Goal: Information Seeking & Learning: Learn about a topic

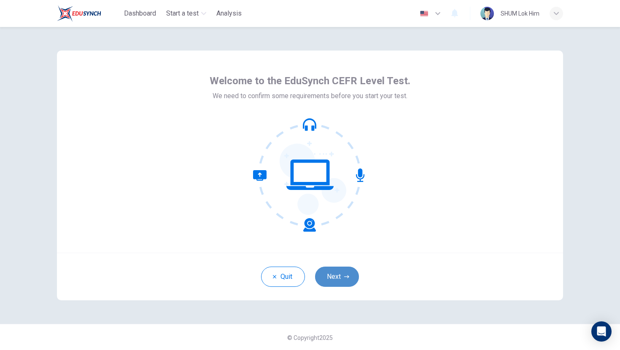
click at [341, 278] on button "Next" at bounding box center [337, 277] width 44 height 20
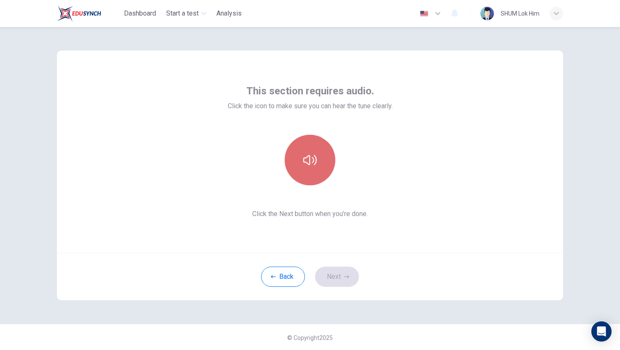
drag, startPoint x: 306, startPoint y: 153, endPoint x: 306, endPoint y: 149, distance: 4.6
click at [306, 149] on button "button" at bounding box center [310, 160] width 51 height 51
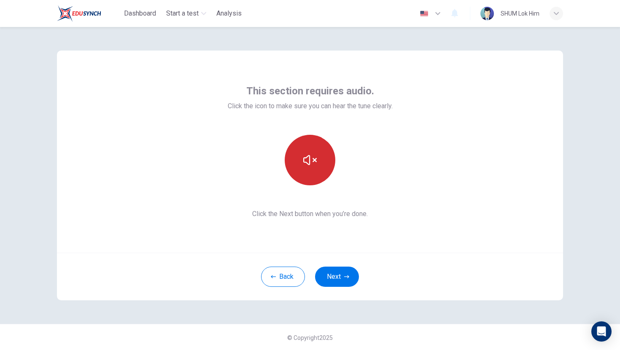
click at [313, 153] on button "button" at bounding box center [310, 160] width 51 height 51
click at [336, 275] on button "Next" at bounding box center [337, 277] width 44 height 20
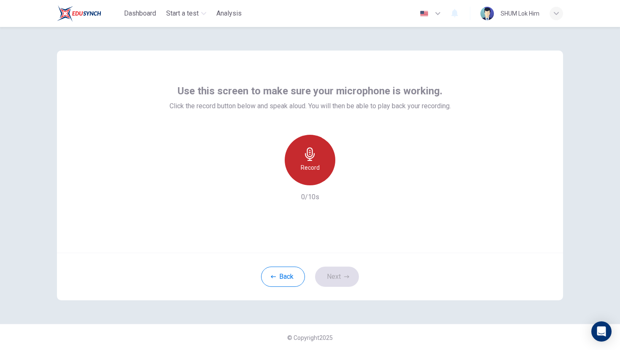
click at [293, 150] on div "Record" at bounding box center [310, 160] width 51 height 51
click at [311, 164] on h6 "Stop" at bounding box center [310, 168] width 13 height 10
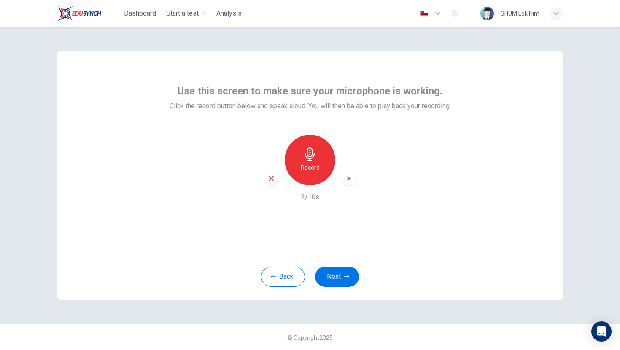
click at [347, 179] on icon "button" at bounding box center [349, 178] width 4 height 5
click at [348, 178] on icon "button" at bounding box center [348, 179] width 8 height 8
click at [322, 273] on button "Next" at bounding box center [337, 277] width 44 height 20
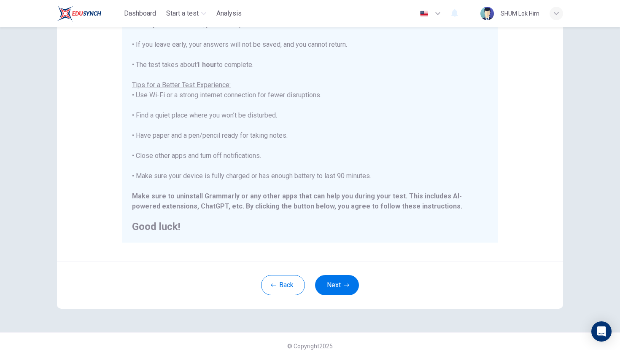
scroll to position [118, 0]
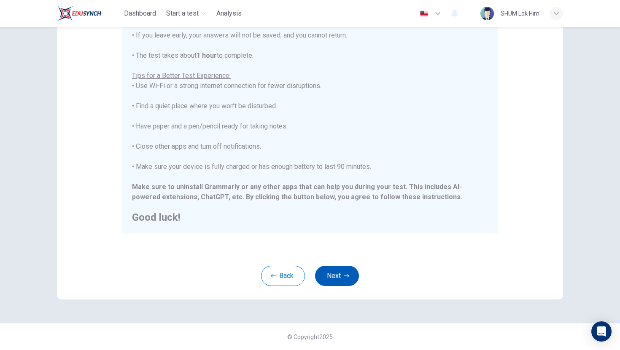
click at [343, 272] on button "Next" at bounding box center [337, 276] width 44 height 20
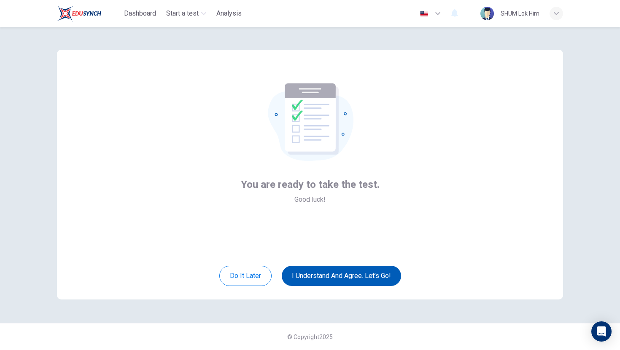
scroll to position [1, 0]
click at [322, 277] on button "I understand and agree. Let’s go!" at bounding box center [341, 276] width 119 height 20
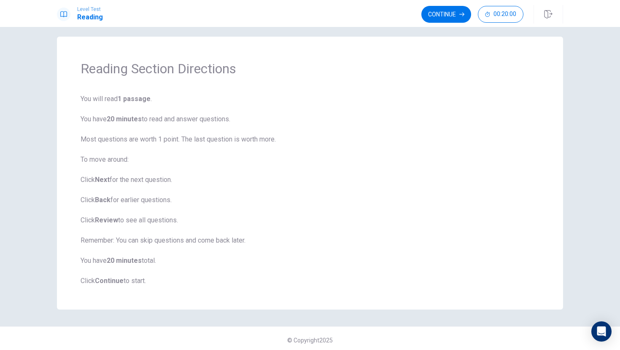
scroll to position [11, 0]
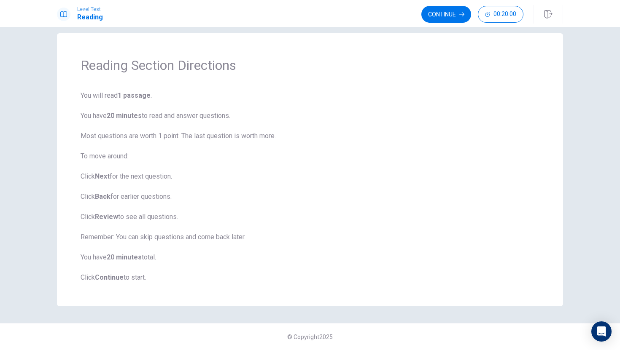
click at [352, 190] on span "You will read 1 passage . You have 20 minutes to read and answer questions. Mos…" at bounding box center [310, 187] width 459 height 192
click at [101, 277] on b "Continue" at bounding box center [109, 278] width 29 height 8
click at [101, 278] on b "Continue" at bounding box center [109, 278] width 29 height 8
click at [447, 11] on button "Continue" at bounding box center [446, 14] width 50 height 17
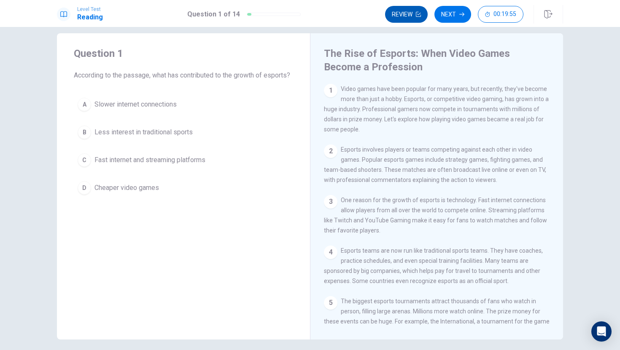
click at [412, 14] on button "Review" at bounding box center [406, 14] width 43 height 17
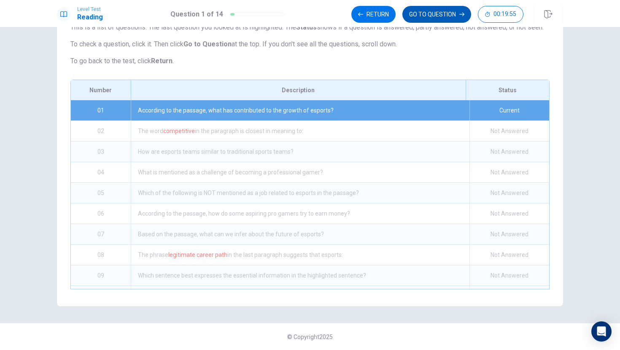
scroll to position [75, 0]
click at [422, 11] on button "GO TO QUESTION" at bounding box center [436, 14] width 69 height 17
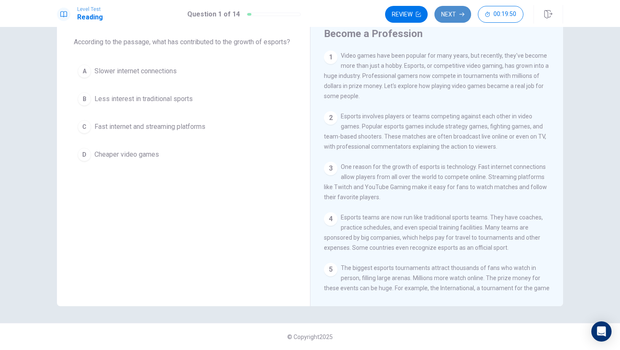
click at [448, 10] on button "Next" at bounding box center [452, 14] width 37 height 17
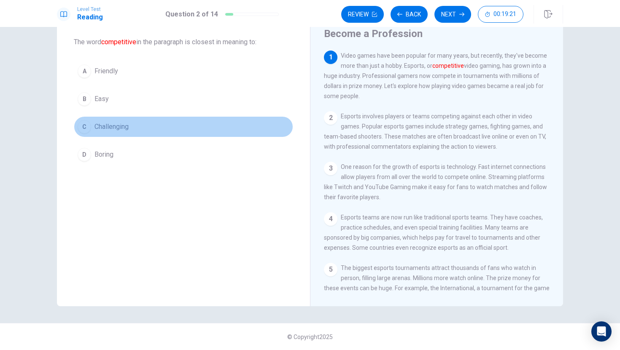
click at [81, 127] on div "C" at bounding box center [84, 126] width 13 height 13
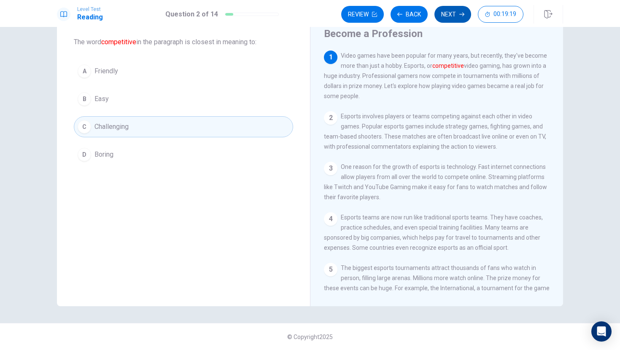
click at [458, 18] on button "Next" at bounding box center [452, 14] width 37 height 17
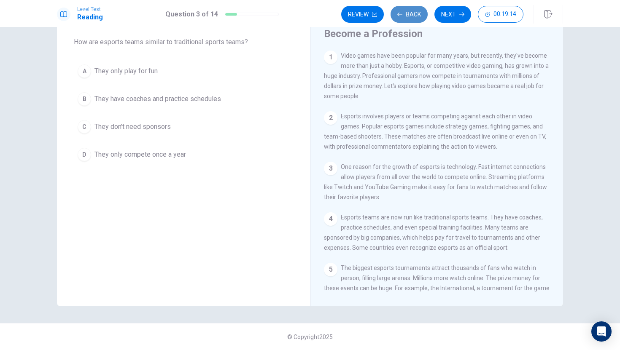
click at [403, 10] on button "Back" at bounding box center [408, 14] width 37 height 17
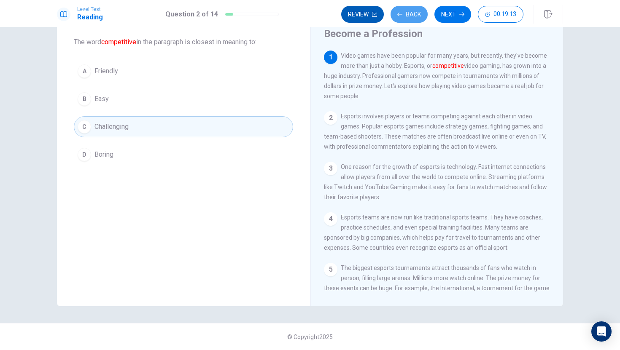
click at [403, 10] on button "Back" at bounding box center [408, 14] width 37 height 17
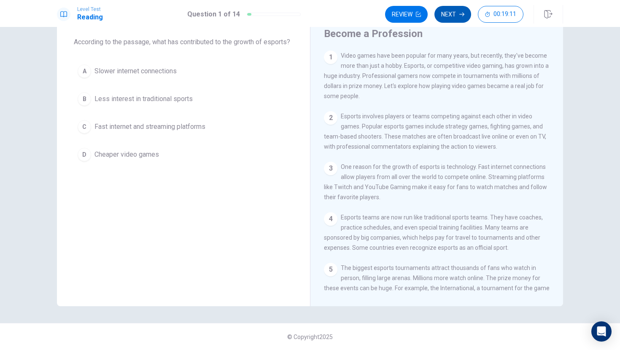
click at [454, 11] on button "Next" at bounding box center [452, 14] width 37 height 17
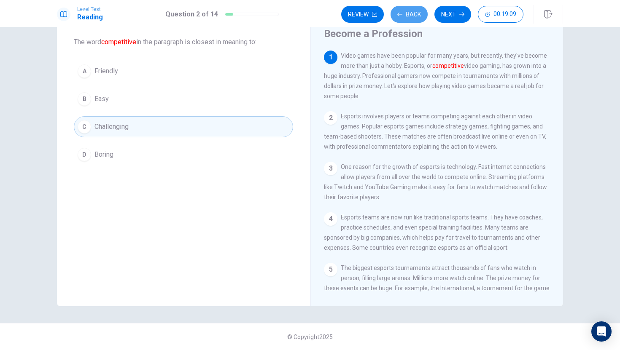
click at [411, 12] on button "Back" at bounding box center [408, 14] width 37 height 17
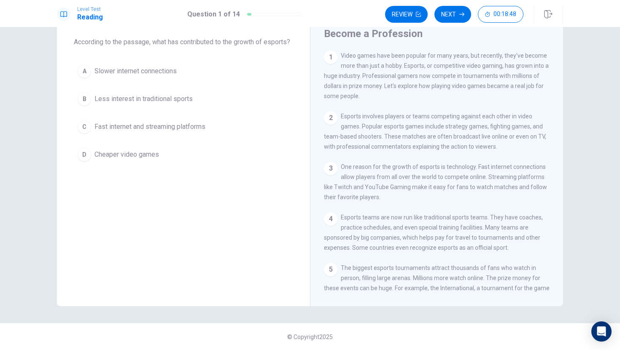
click at [81, 134] on div "C" at bounding box center [84, 126] width 13 height 13
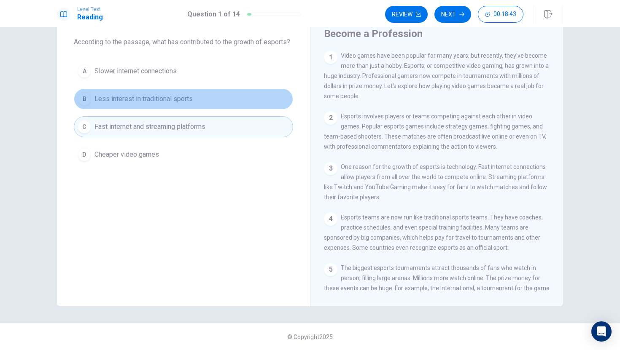
click at [81, 106] on div "B" at bounding box center [84, 98] width 13 height 13
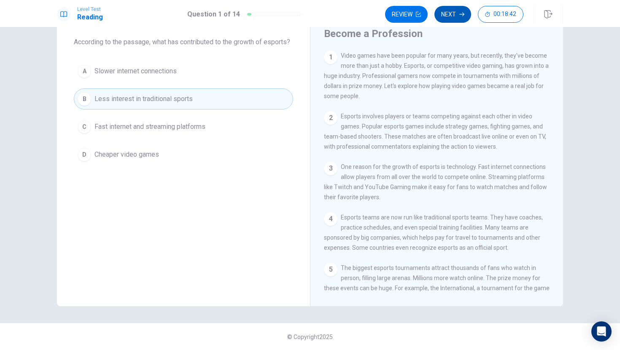
click at [463, 11] on button "Next" at bounding box center [452, 14] width 37 height 17
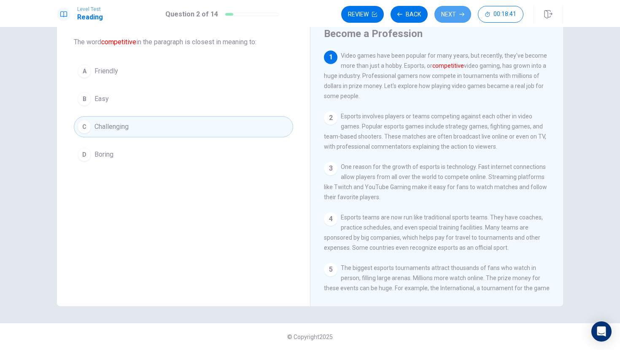
click at [460, 14] on icon "button" at bounding box center [461, 15] width 5 height 4
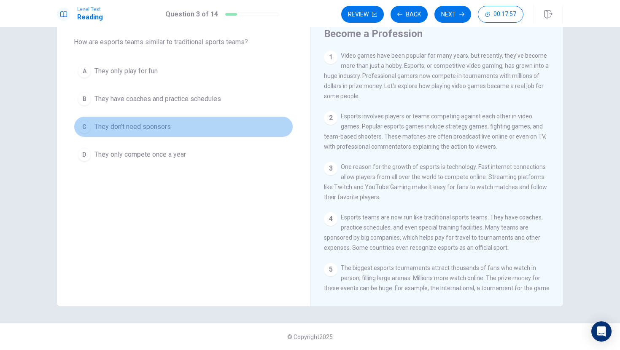
click at [81, 125] on div "C" at bounding box center [84, 126] width 13 height 13
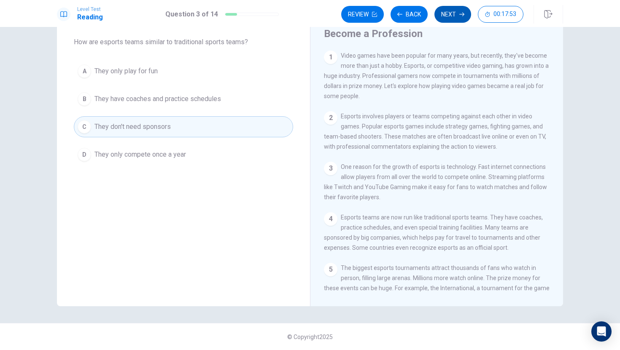
click at [460, 9] on button "Next" at bounding box center [452, 14] width 37 height 17
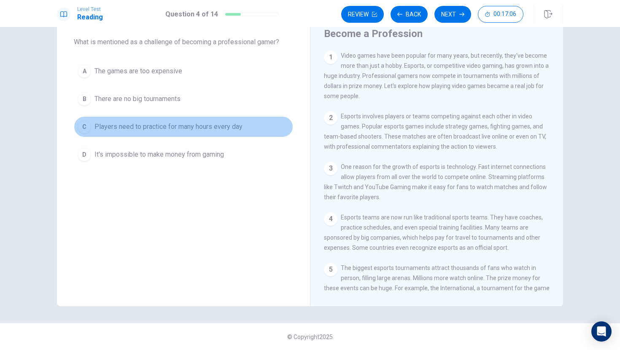
click at [81, 129] on div "C" at bounding box center [84, 126] width 13 height 13
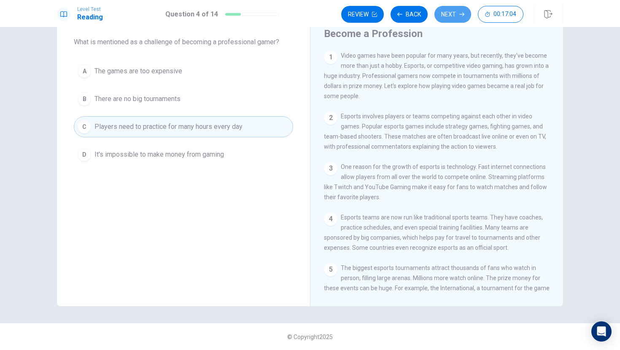
click at [444, 16] on button "Next" at bounding box center [452, 14] width 37 height 17
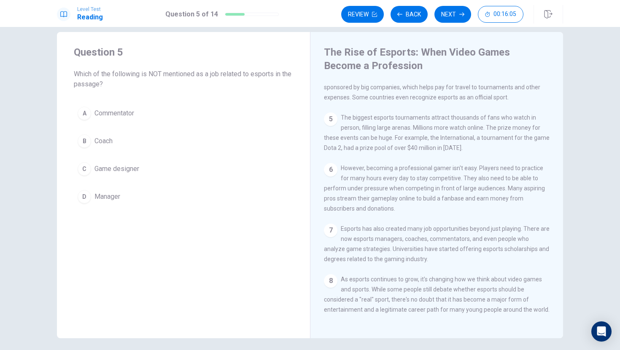
scroll to position [0, 0]
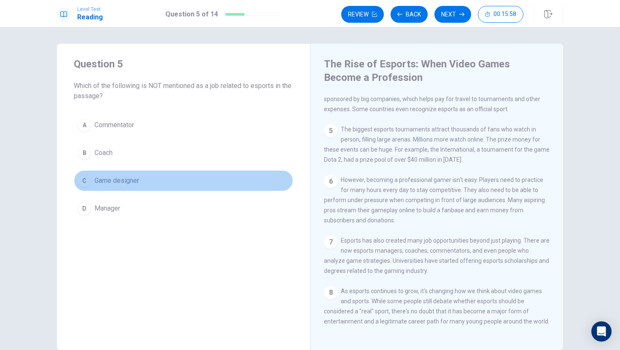
click at [112, 181] on span "Game designer" at bounding box center [116, 181] width 45 height 10
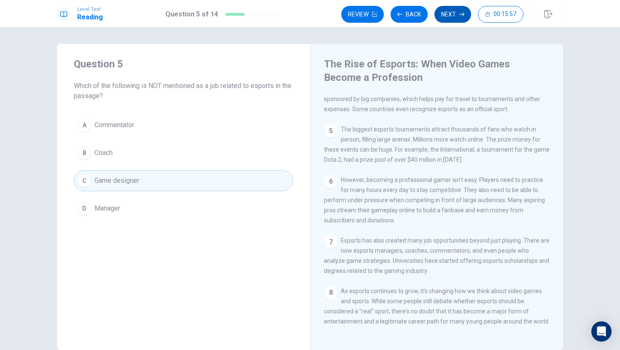
click at [463, 9] on button "Next" at bounding box center [452, 14] width 37 height 17
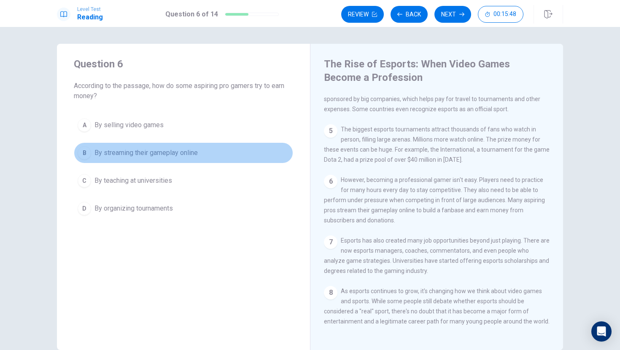
click at [83, 148] on div "B" at bounding box center [84, 152] width 13 height 13
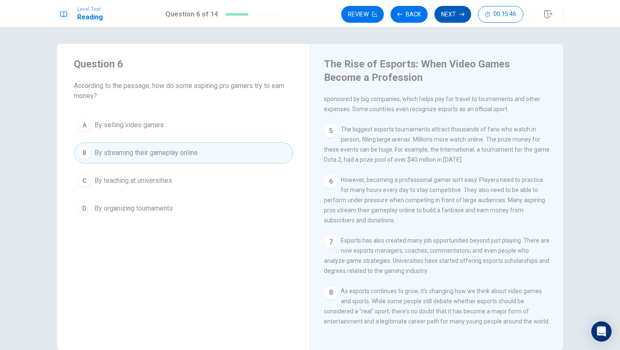
click at [451, 10] on button "Next" at bounding box center [452, 14] width 37 height 17
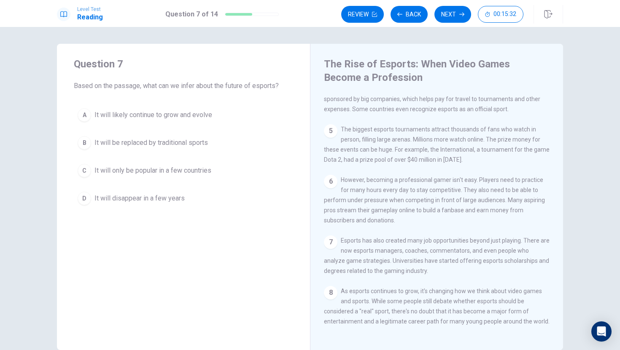
click at [124, 111] on span "It will likely continue to grow and evolve" at bounding box center [153, 115] width 118 height 10
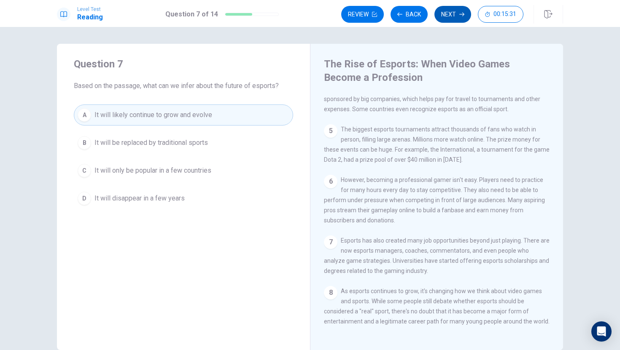
click at [444, 9] on button "Next" at bounding box center [452, 14] width 37 height 17
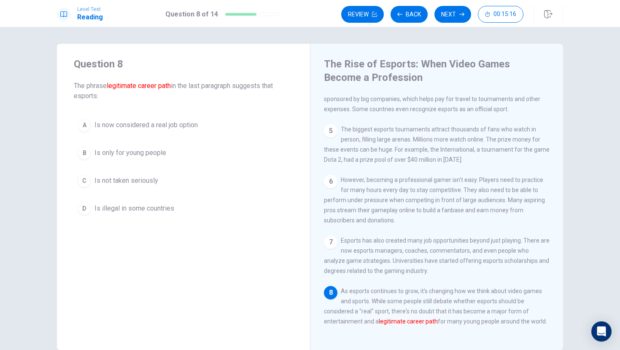
click at [128, 153] on span "Is only for young people" at bounding box center [130, 153] width 72 height 10
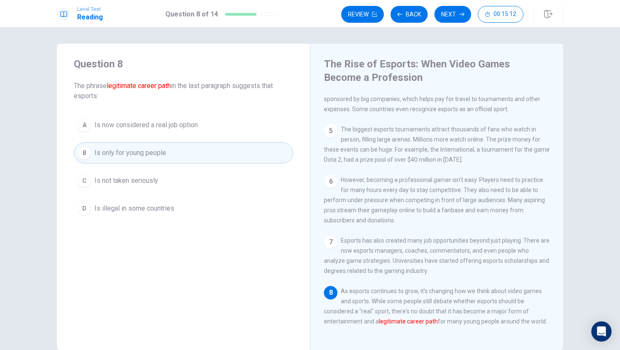
click at [118, 179] on span "Is not taken seriously" at bounding box center [126, 181] width 64 height 10
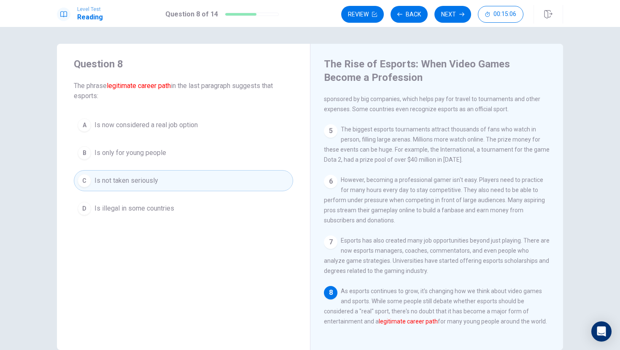
click at [134, 209] on span "Is illegal in some countries" at bounding box center [134, 209] width 80 height 10
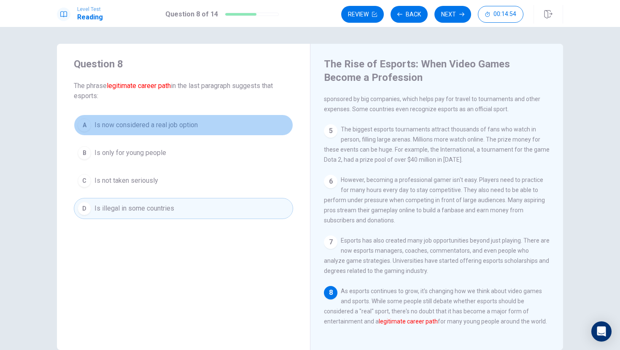
click at [178, 126] on span "Is now considered a real job option" at bounding box center [145, 125] width 103 height 10
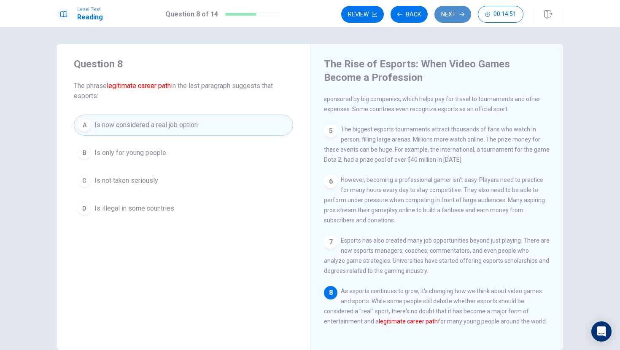
click at [449, 16] on button "Next" at bounding box center [452, 14] width 37 height 17
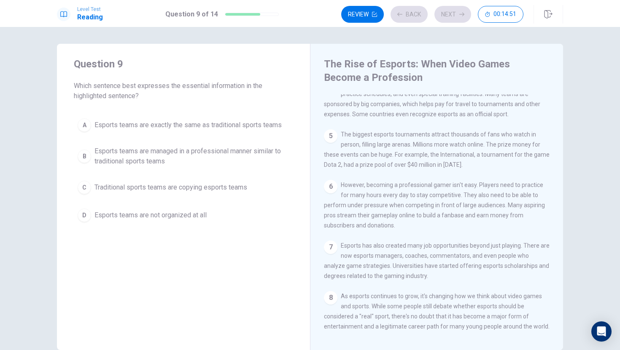
scroll to position [167, 0]
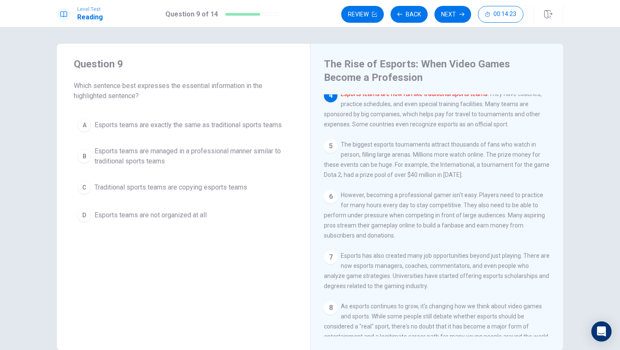
click at [95, 151] on span "Esports teams are managed in a professional manner similar to traditional sport…" at bounding box center [191, 156] width 195 height 20
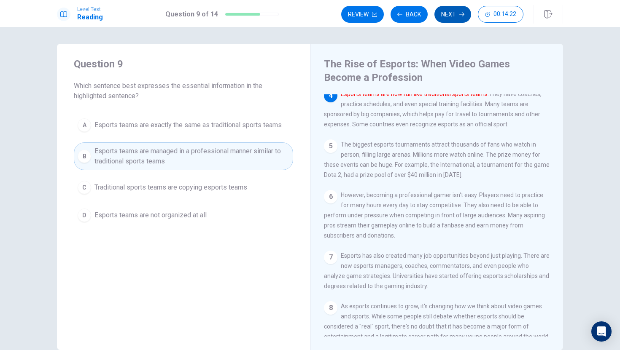
click at [448, 17] on button "Next" at bounding box center [452, 14] width 37 height 17
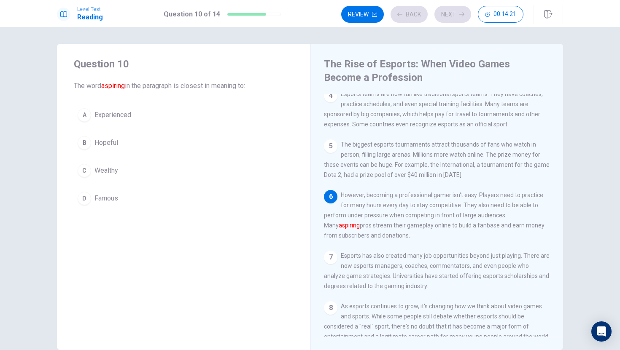
scroll to position [167, 0]
click at [82, 196] on div "D" at bounding box center [84, 198] width 13 height 13
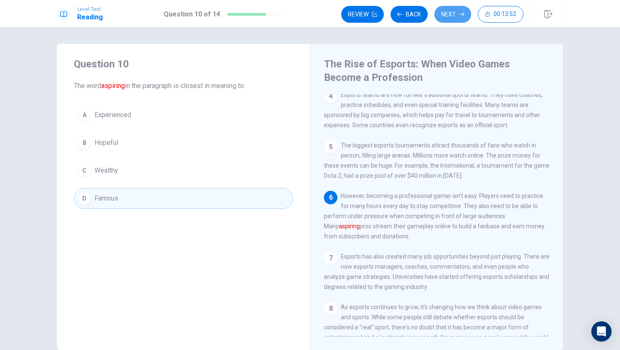
drag, startPoint x: 452, startPoint y: 11, endPoint x: 448, endPoint y: 15, distance: 5.1
click at [451, 11] on button "Next" at bounding box center [452, 14] width 37 height 17
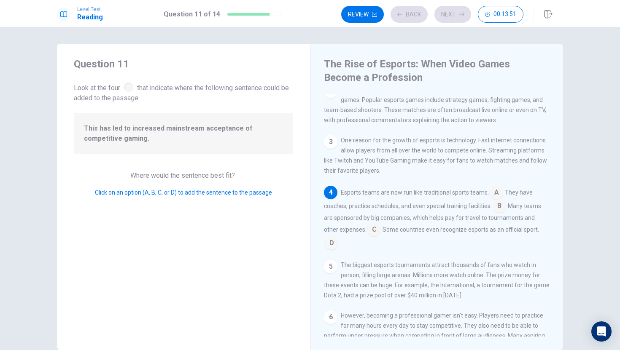
scroll to position [73, 0]
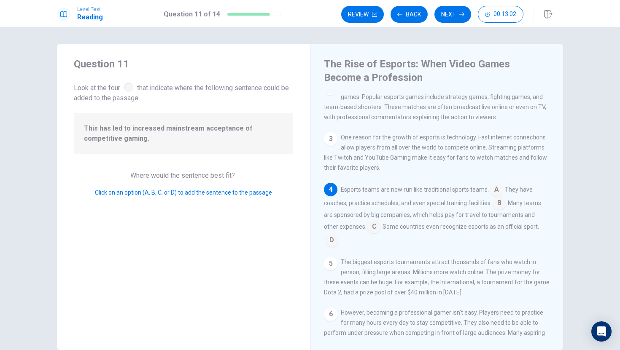
click at [491, 195] on input at bounding box center [496, 190] width 13 height 13
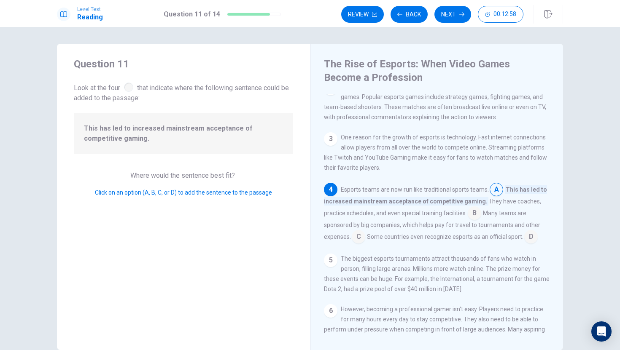
click at [495, 194] on input at bounding box center [496, 190] width 13 height 13
click at [443, 11] on button "Next" at bounding box center [452, 14] width 37 height 17
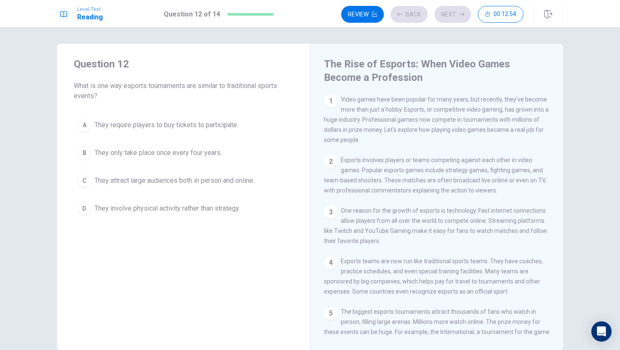
click at [447, 12] on div "Review Back Next 00:12:54" at bounding box center [432, 14] width 182 height 17
click at [409, 15] on button "Back" at bounding box center [408, 14] width 37 height 17
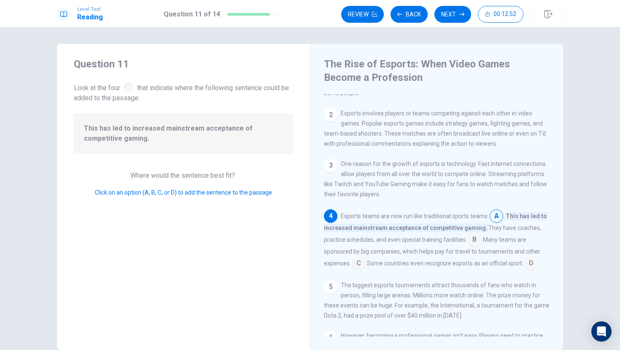
scroll to position [70, 0]
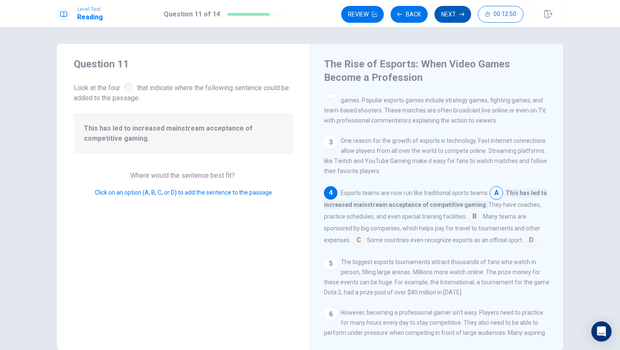
click at [452, 14] on button "Next" at bounding box center [452, 14] width 37 height 17
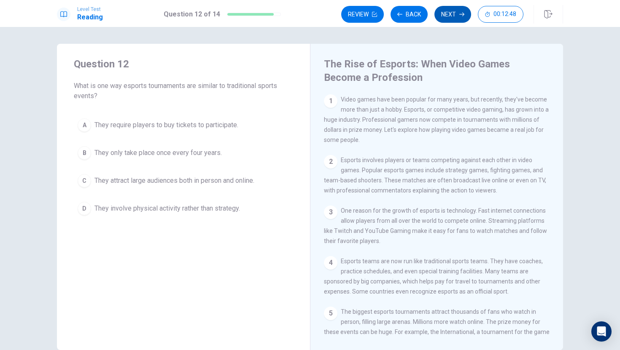
click at [449, 17] on button "Next" at bounding box center [452, 14] width 37 height 17
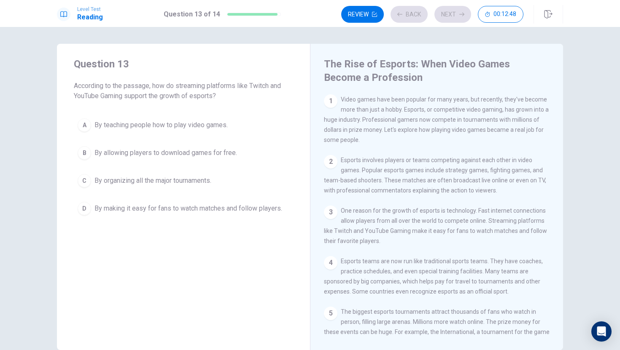
click at [448, 17] on div "Review Back Next 00:12:48" at bounding box center [432, 14] width 182 height 17
click at [448, 17] on div "Review Back Next 00:12:47" at bounding box center [432, 14] width 182 height 17
click at [414, 12] on button "Back" at bounding box center [408, 14] width 37 height 17
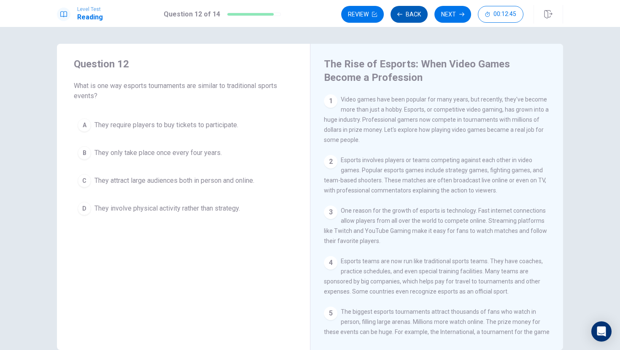
click at [420, 9] on button "Back" at bounding box center [408, 14] width 37 height 17
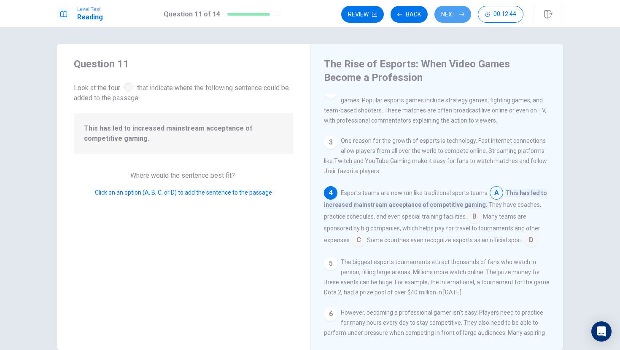
drag, startPoint x: 459, startPoint y: 12, endPoint x: 398, endPoint y: 26, distance: 62.7
click at [456, 12] on button "Next" at bounding box center [452, 14] width 37 height 17
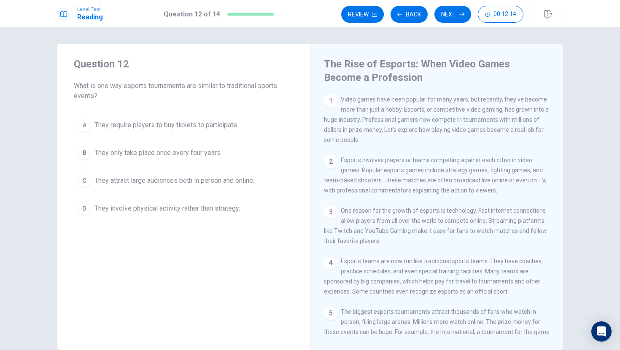
click at [80, 202] on div "D" at bounding box center [84, 208] width 13 height 13
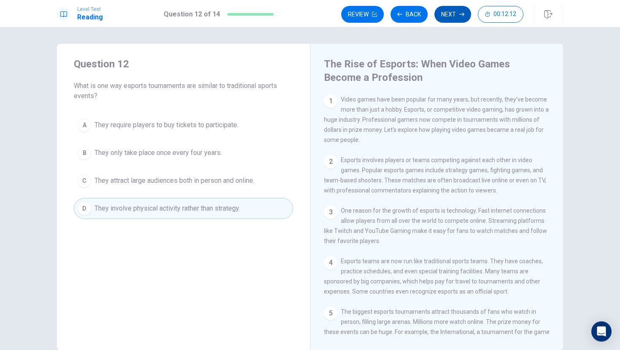
click at [444, 12] on button "Next" at bounding box center [452, 14] width 37 height 17
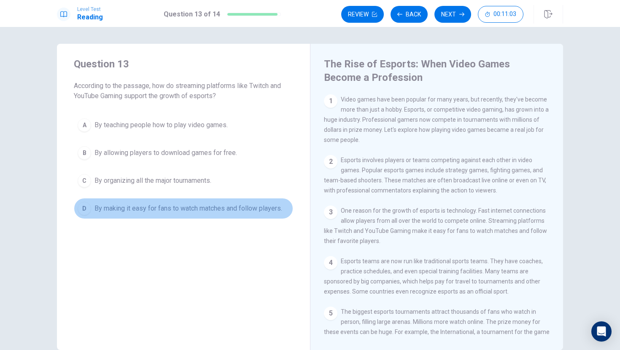
click at [151, 208] on span "By making it easy for fans to watch matches and follow players." at bounding box center [188, 209] width 188 height 10
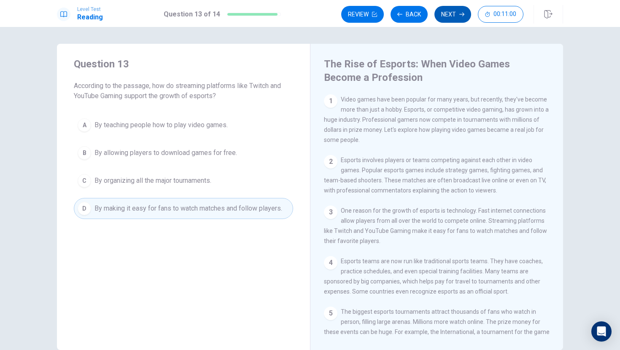
click at [454, 14] on button "Next" at bounding box center [452, 14] width 37 height 17
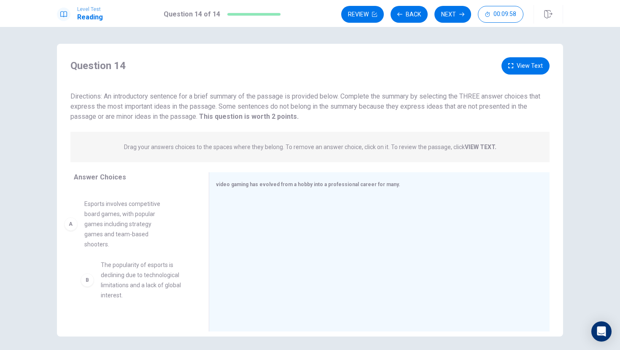
drag, startPoint x: 121, startPoint y: 213, endPoint x: 130, endPoint y: 216, distance: 10.1
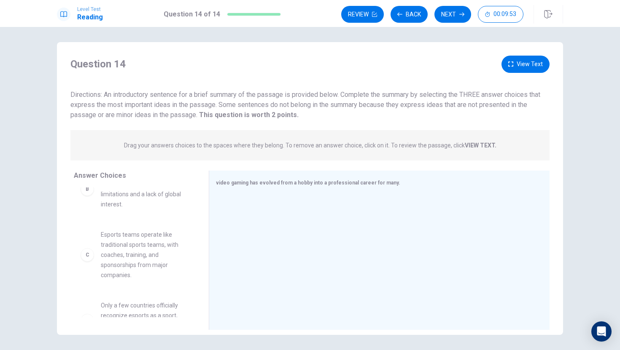
scroll to position [86, 0]
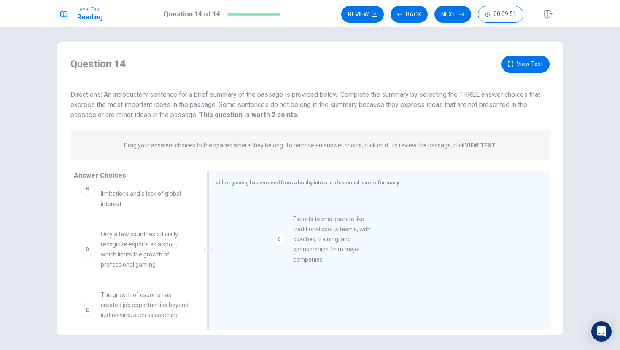
drag, startPoint x: 130, startPoint y: 267, endPoint x: 287, endPoint y: 259, distance: 157.5
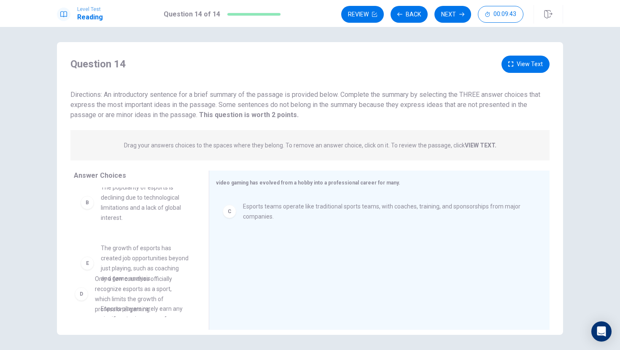
scroll to position [74, 0]
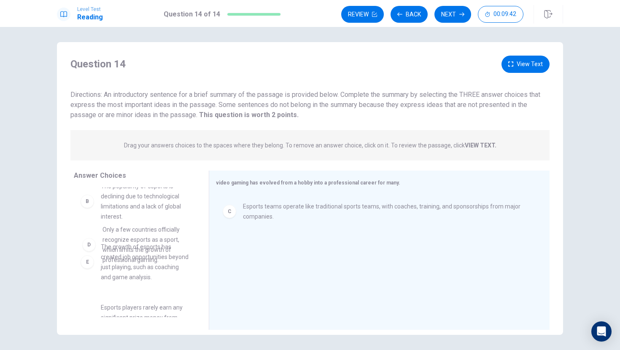
drag, startPoint x: 109, startPoint y: 257, endPoint x: 116, endPoint y: 241, distance: 17.9
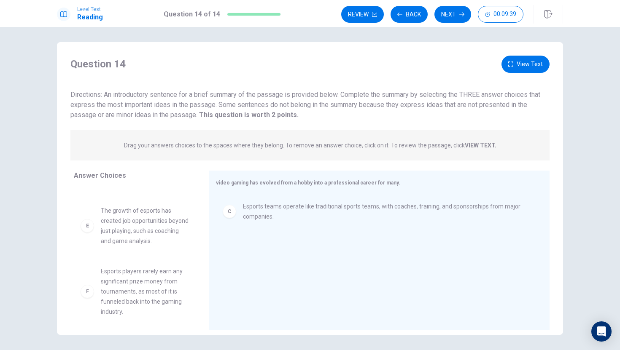
scroll to position [172, 0]
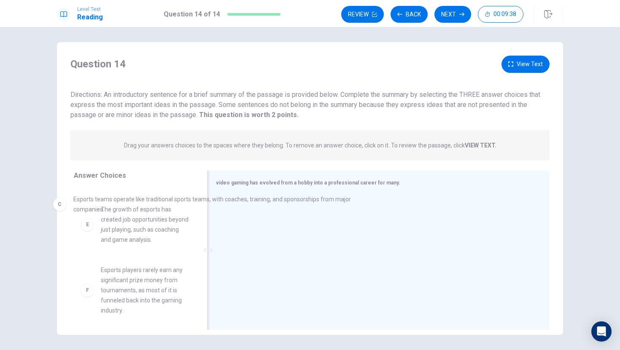
drag, startPoint x: 256, startPoint y: 207, endPoint x: 82, endPoint y: 199, distance: 173.9
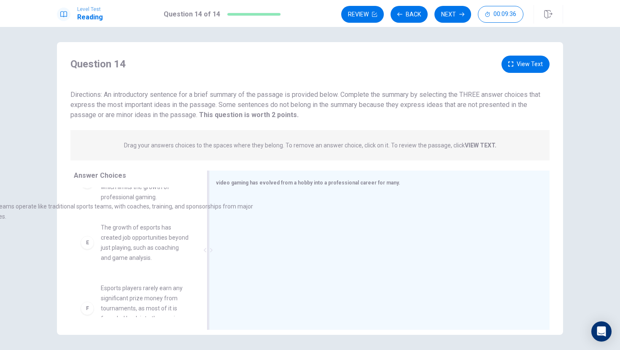
scroll to position [153, 0]
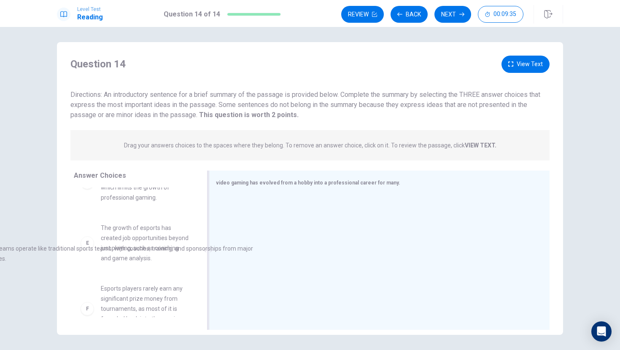
drag, startPoint x: 266, startPoint y: 207, endPoint x: 23, endPoint y: 231, distance: 244.0
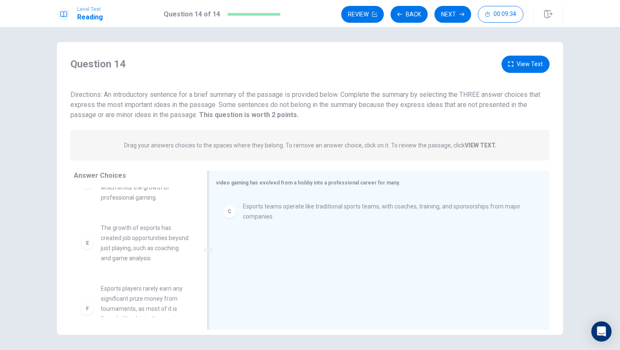
click at [272, 215] on span "Esports teams operate like traditional sports teams, with coaches, training, an…" at bounding box center [386, 212] width 286 height 20
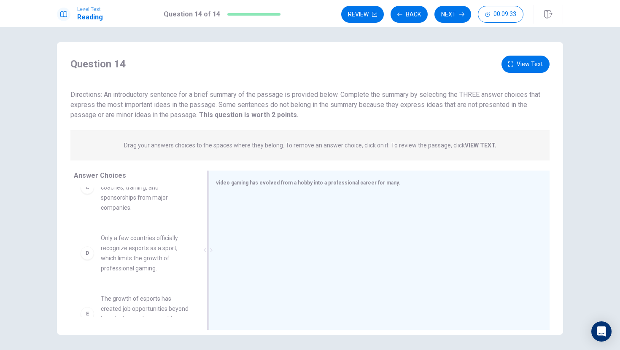
click at [272, 215] on div at bounding box center [376, 251] width 320 height 113
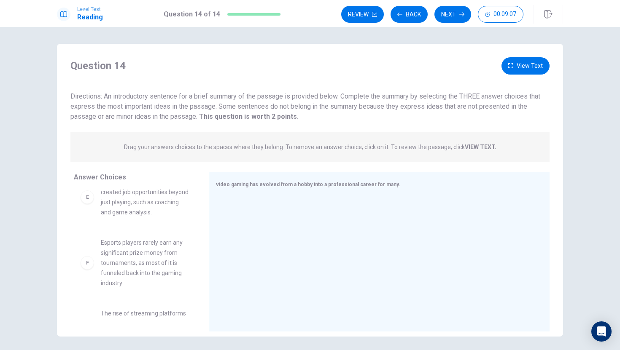
scroll to position [319, 0]
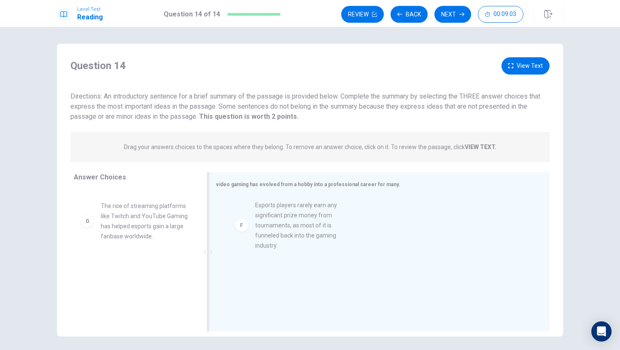
drag, startPoint x: 113, startPoint y: 230, endPoint x: 267, endPoint y: 227, distance: 153.9
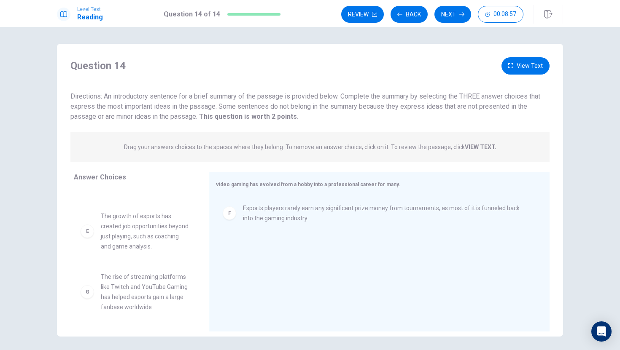
scroll to position [0, 0]
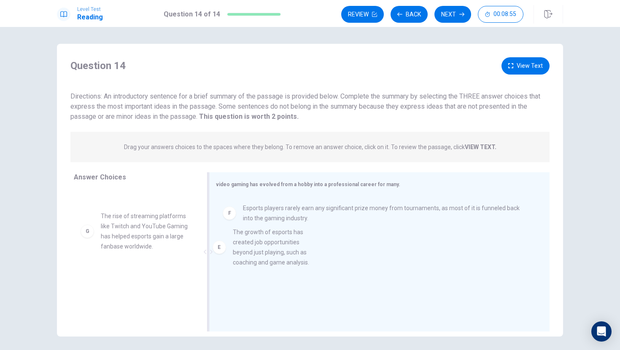
drag, startPoint x: 125, startPoint y: 235, endPoint x: 258, endPoint y: 253, distance: 134.5
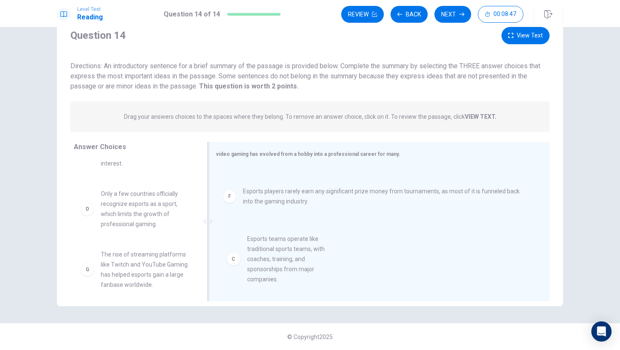
drag, startPoint x: 137, startPoint y: 229, endPoint x: 289, endPoint y: 267, distance: 156.5
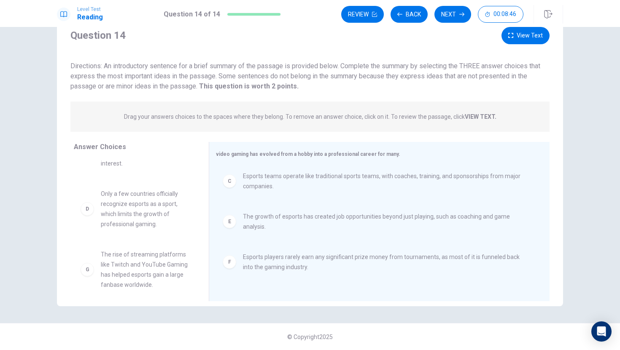
scroll to position [2, 0]
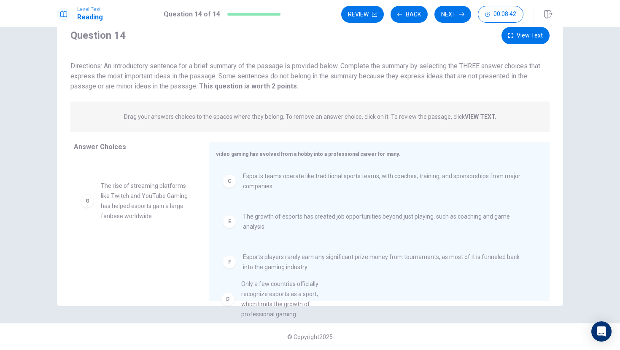
drag, startPoint x: 137, startPoint y: 222, endPoint x: 278, endPoint y: 304, distance: 164.0
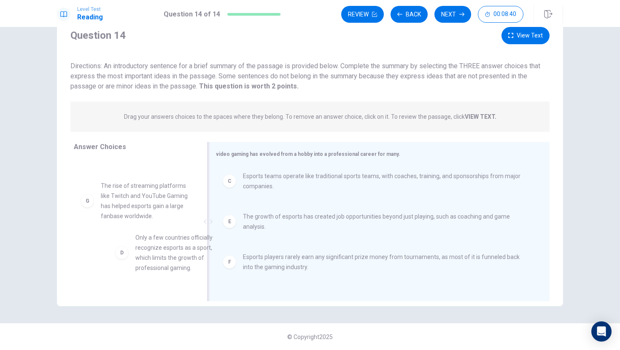
scroll to position [115, 0]
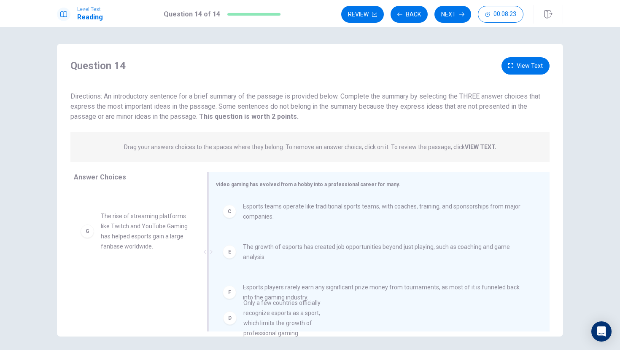
drag, startPoint x: 153, startPoint y: 224, endPoint x: 297, endPoint y: 313, distance: 169.1
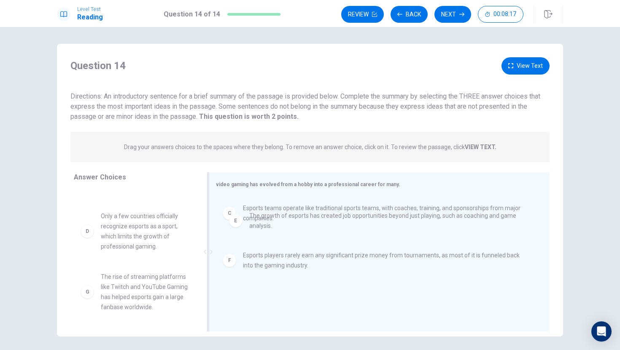
drag, startPoint x: 298, startPoint y: 251, endPoint x: 306, endPoint y: 220, distance: 32.3
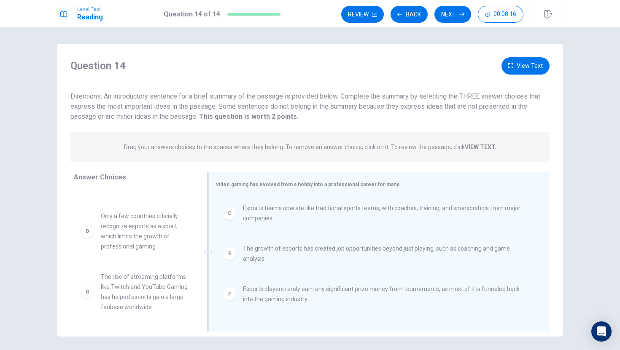
drag, startPoint x: 305, startPoint y: 331, endPoint x: 309, endPoint y: 328, distance: 5.1
click at [307, 331] on div "Answer Choices A Esports involves competitive board games, with popular games i…" at bounding box center [310, 254] width 506 height 164
drag, startPoint x: 361, startPoint y: 347, endPoint x: 391, endPoint y: 347, distance: 30.8
click at [363, 347] on div "Question 14 View Text Directions: An introductory sentence for a brief summary …" at bounding box center [310, 188] width 620 height 323
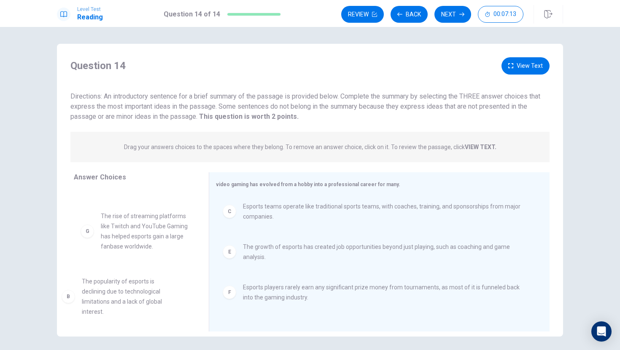
drag, startPoint x: 119, startPoint y: 294, endPoint x: 111, endPoint y: 299, distance: 10.1
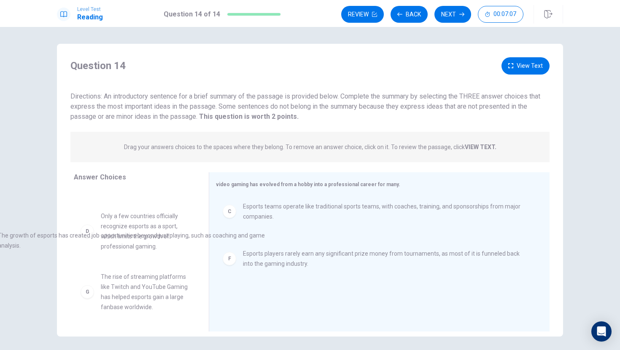
drag, startPoint x: 274, startPoint y: 254, endPoint x: 27, endPoint y: 241, distance: 247.0
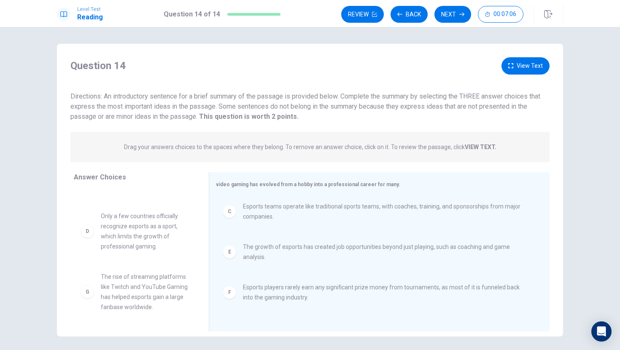
click at [288, 253] on span "The growth of esports has created job opportunities beyond just playing, such a…" at bounding box center [386, 252] width 286 height 20
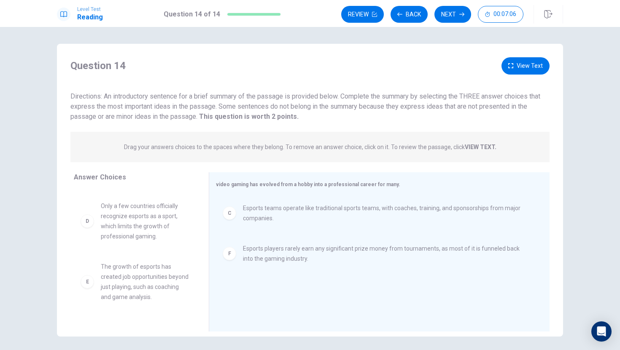
click at [291, 254] on span "Esports players rarely earn any significant prize money from tournaments, as mo…" at bounding box center [386, 254] width 286 height 20
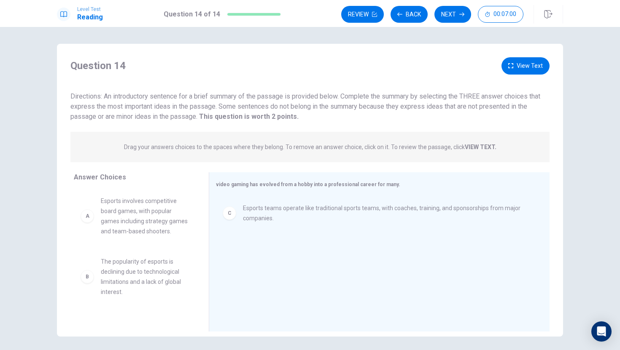
scroll to position [248, 0]
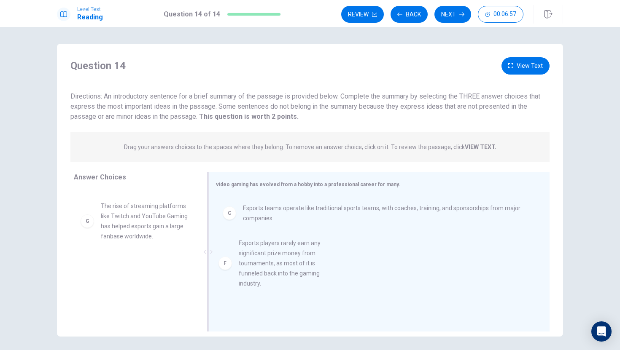
drag, startPoint x: 155, startPoint y: 233, endPoint x: 295, endPoint y: 270, distance: 144.8
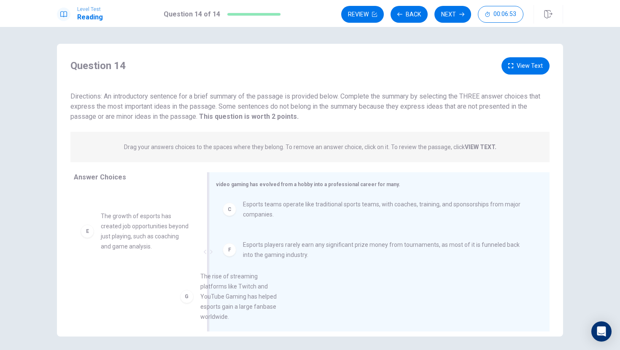
scroll to position [8, 0]
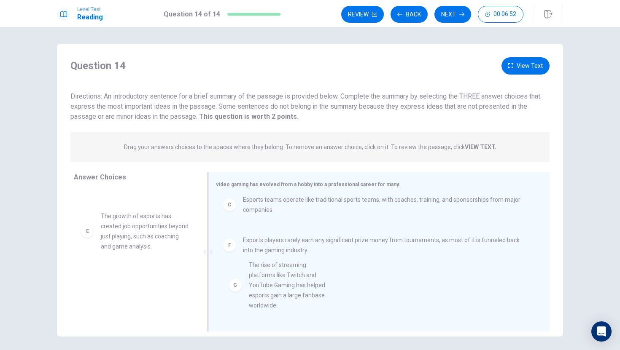
drag, startPoint x: 132, startPoint y: 289, endPoint x: 291, endPoint y: 286, distance: 159.4
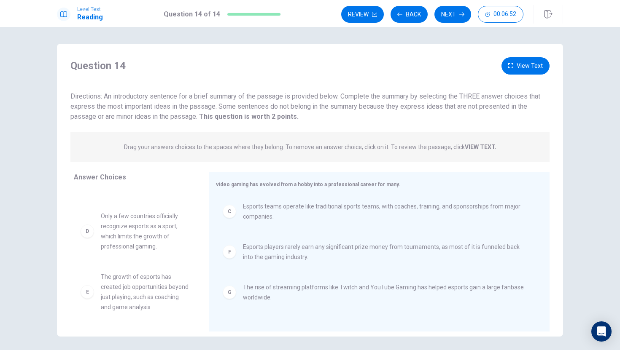
scroll to position [116, 0]
click at [461, 15] on icon "button" at bounding box center [461, 14] width 5 height 5
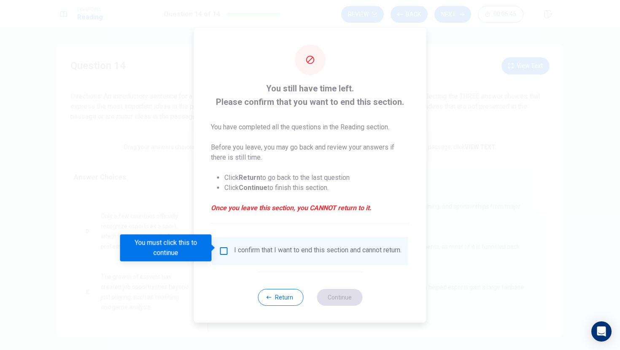
click at [280, 304] on button "Return" at bounding box center [281, 297] width 46 height 17
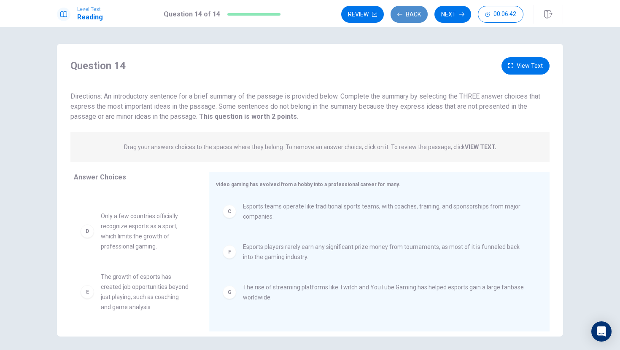
click at [412, 13] on button "Back" at bounding box center [408, 14] width 37 height 17
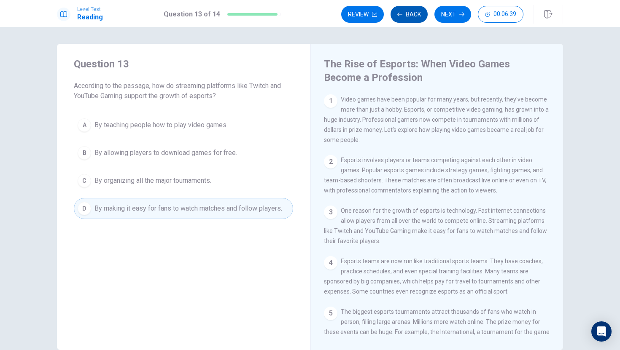
click at [419, 15] on button "Back" at bounding box center [408, 14] width 37 height 17
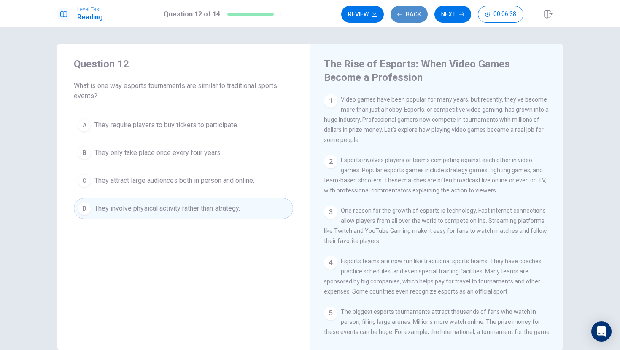
click at [420, 15] on button "Back" at bounding box center [408, 14] width 37 height 17
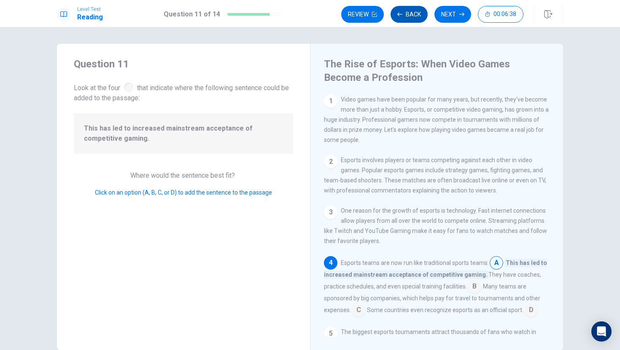
scroll to position [70, 0]
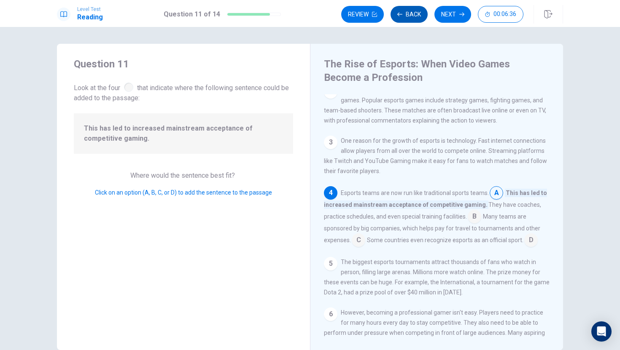
click at [420, 14] on button "Back" at bounding box center [408, 14] width 37 height 17
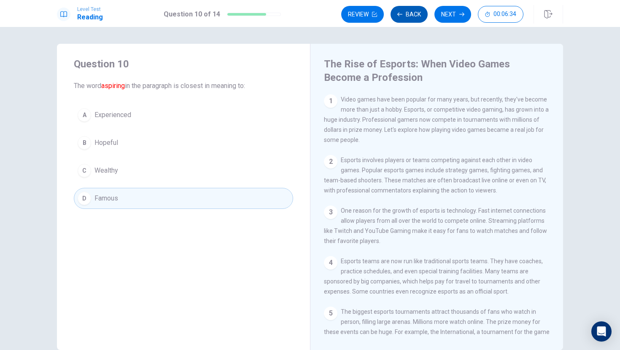
click at [420, 14] on button "Back" at bounding box center [408, 14] width 37 height 17
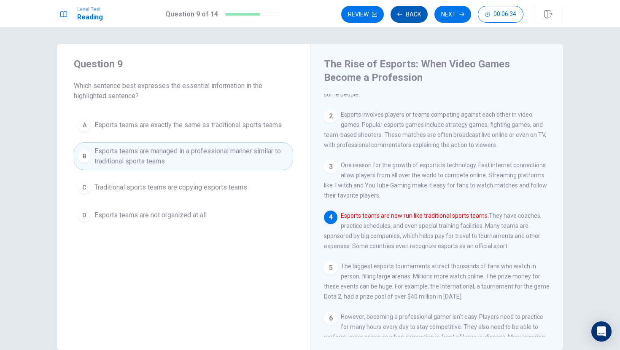
scroll to position [51, 0]
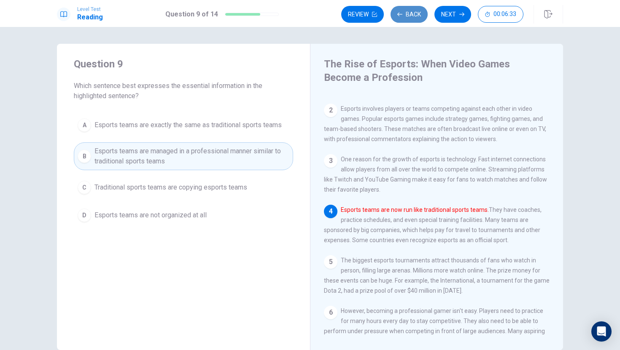
click at [420, 14] on button "Back" at bounding box center [408, 14] width 37 height 17
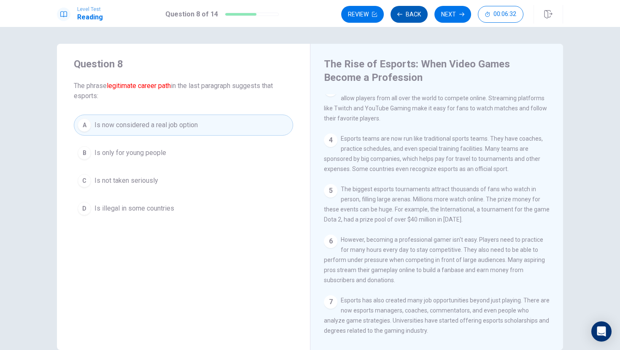
scroll to position [197, 0]
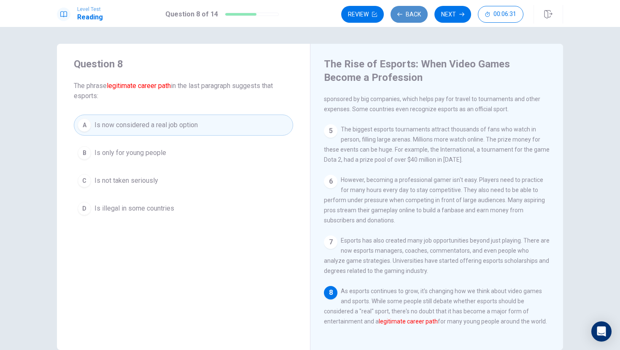
click at [420, 14] on button "Back" at bounding box center [408, 14] width 37 height 17
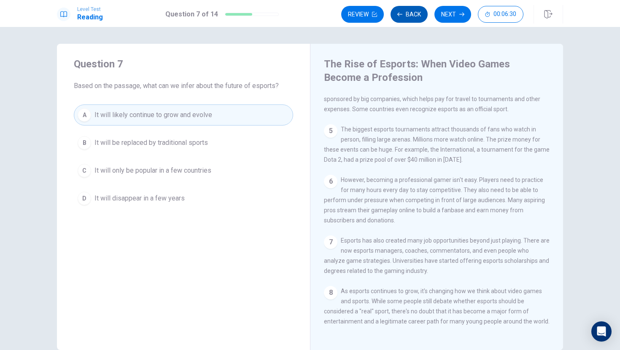
click at [420, 14] on button "Back" at bounding box center [408, 14] width 37 height 17
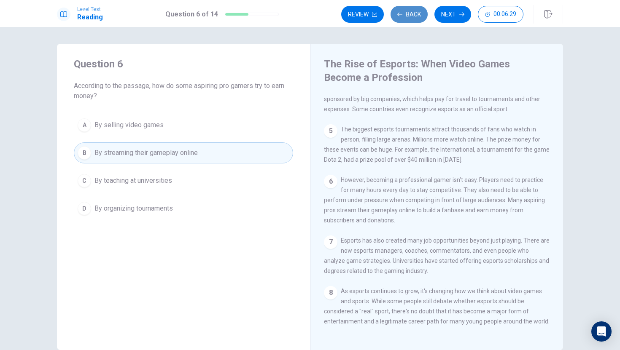
click at [420, 14] on button "Back" at bounding box center [408, 14] width 37 height 17
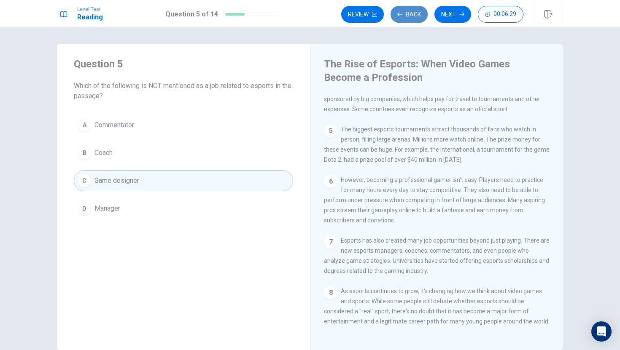
click at [420, 14] on button "Back" at bounding box center [408, 14] width 37 height 17
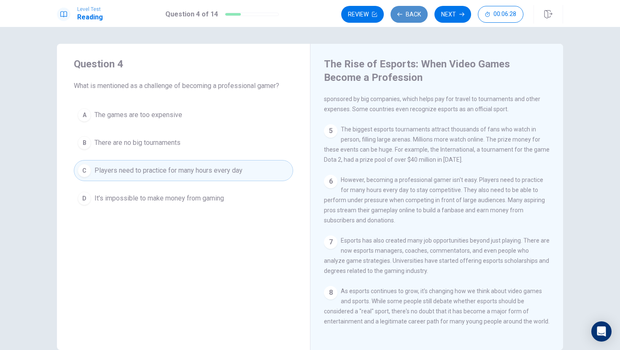
click at [420, 14] on button "Back" at bounding box center [408, 14] width 37 height 17
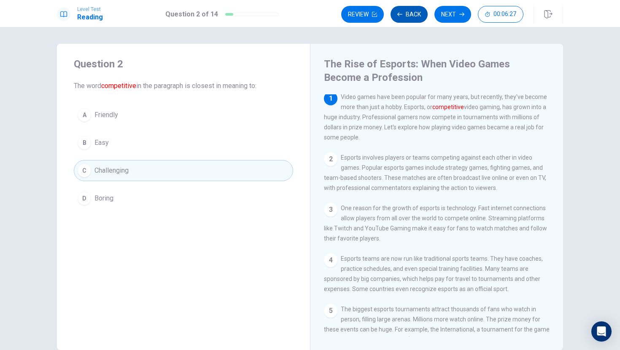
scroll to position [0, 0]
click at [420, 14] on button "Back" at bounding box center [408, 14] width 37 height 17
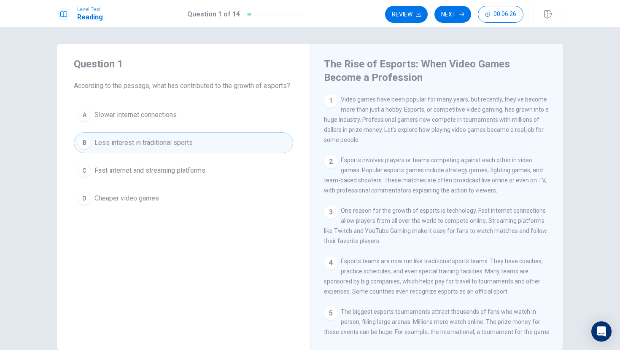
click at [420, 14] on icon "button" at bounding box center [418, 14] width 5 height 5
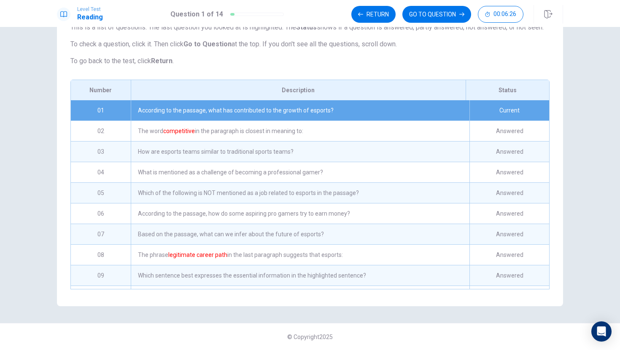
click at [420, 14] on button "GO TO QUESTION" at bounding box center [436, 14] width 69 height 17
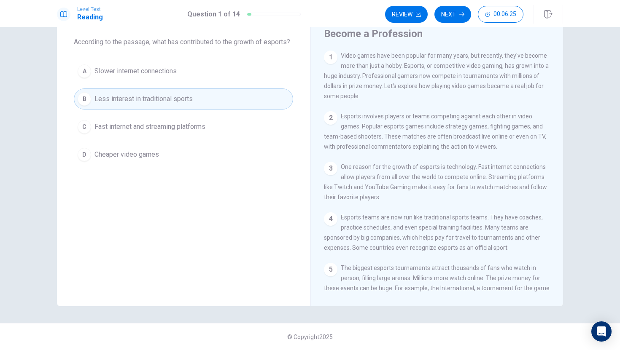
click at [420, 14] on icon "button" at bounding box center [418, 14] width 5 height 5
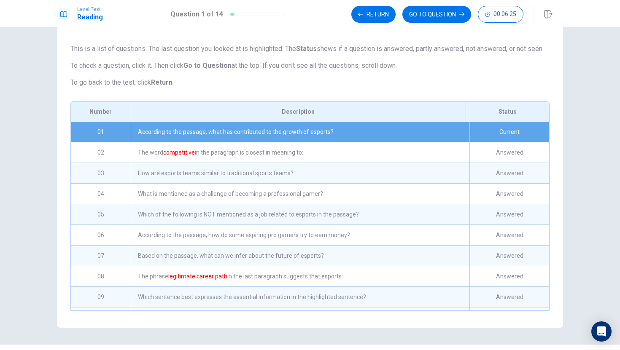
scroll to position [75, 0]
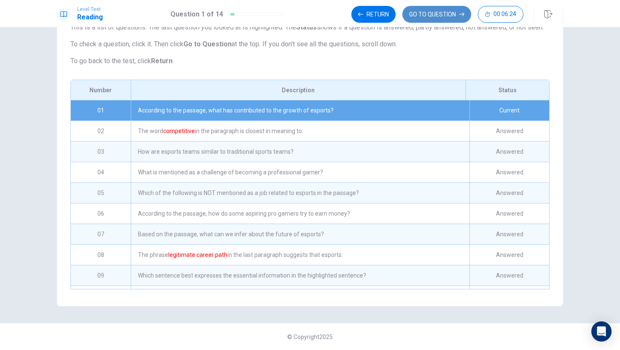
click at [423, 18] on button "GO TO QUESTION" at bounding box center [436, 14] width 69 height 17
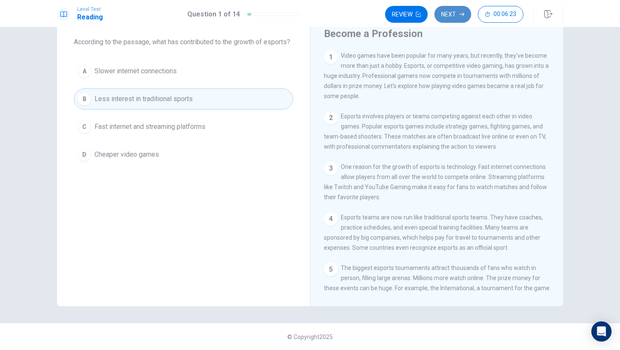
click at [450, 17] on button "Next" at bounding box center [452, 14] width 37 height 17
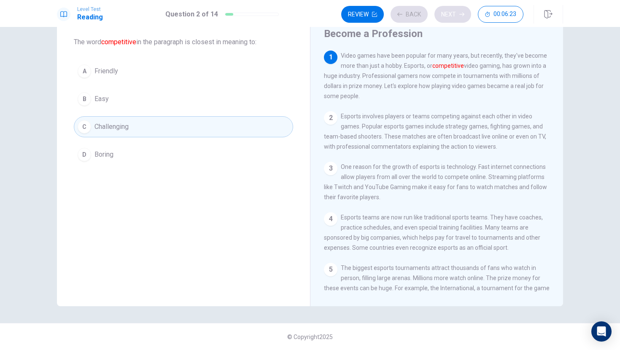
click at [450, 17] on div "Review Back Next 00:06:23" at bounding box center [432, 14] width 182 height 17
click at [457, 16] on button "Next" at bounding box center [452, 14] width 37 height 17
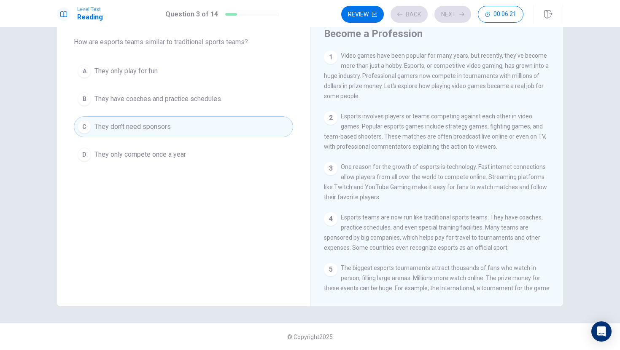
click at [457, 16] on div "Review Back Next 00:06:21" at bounding box center [432, 14] width 182 height 17
click at [457, 16] on button "Next" at bounding box center [452, 14] width 37 height 17
click at [457, 16] on div "Review Back Next 00:06:19" at bounding box center [432, 14] width 182 height 17
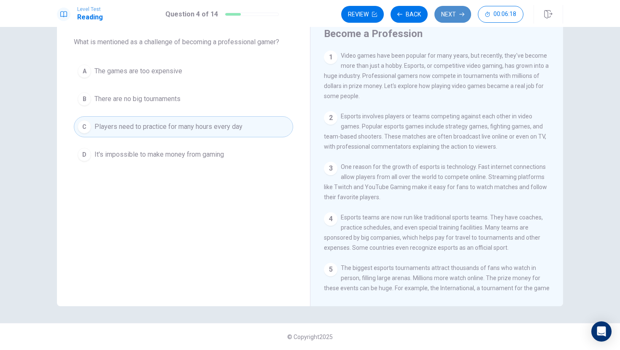
click at [466, 15] on button "Next" at bounding box center [452, 14] width 37 height 17
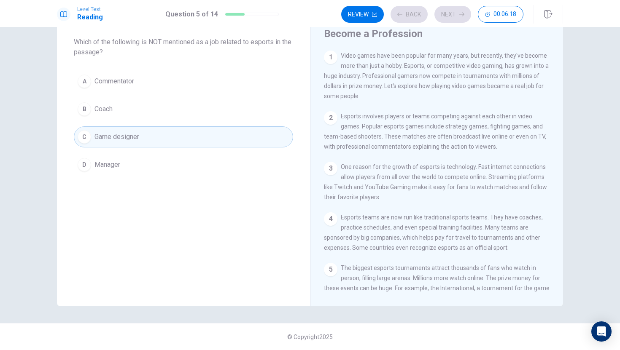
click at [465, 15] on div "Review Back Next 00:06:18" at bounding box center [432, 14] width 182 height 17
click at [463, 16] on icon "button" at bounding box center [461, 14] width 5 height 5
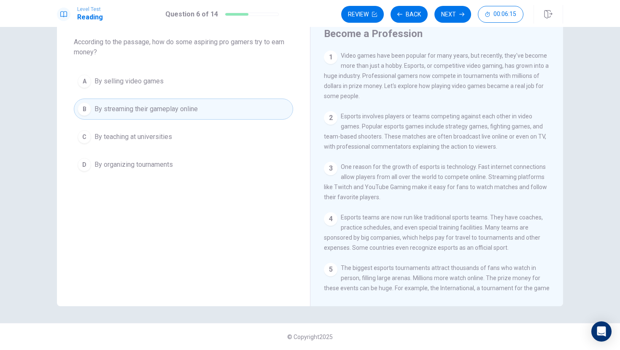
drag, startPoint x: 465, startPoint y: 16, endPoint x: 464, endPoint y: 12, distance: 4.2
click at [465, 13] on button "Next" at bounding box center [452, 14] width 37 height 17
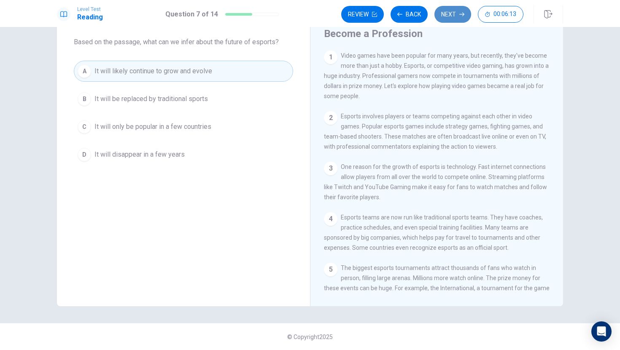
click at [462, 17] on button "Next" at bounding box center [452, 14] width 37 height 17
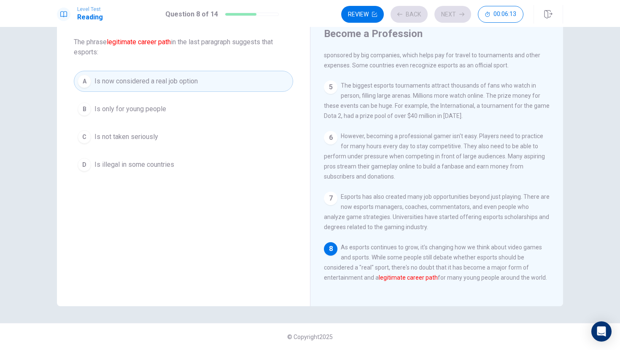
scroll to position [197, 0]
click at [464, 16] on icon "button" at bounding box center [461, 14] width 5 height 5
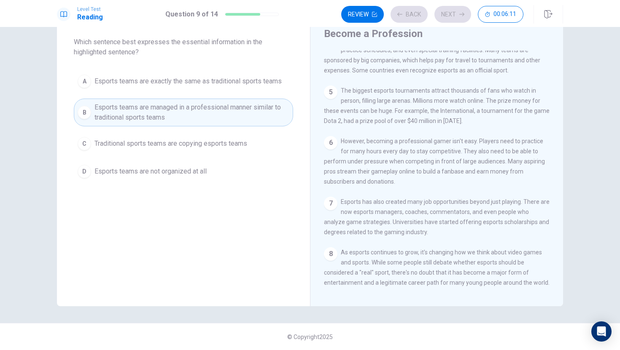
scroll to position [167, 0]
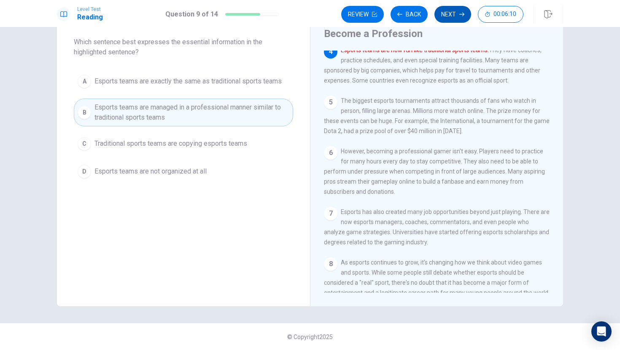
click at [460, 18] on button "Next" at bounding box center [452, 14] width 37 height 17
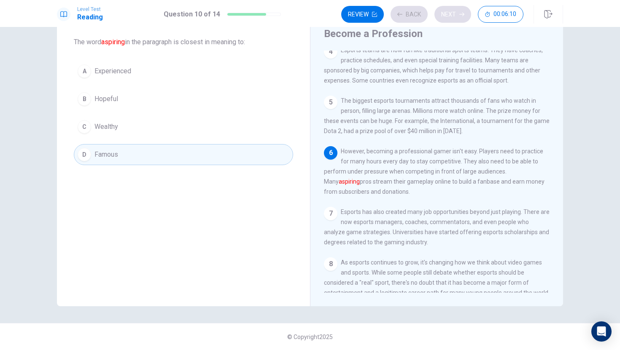
scroll to position [167, 0]
click at [460, 18] on button "Next" at bounding box center [452, 14] width 37 height 17
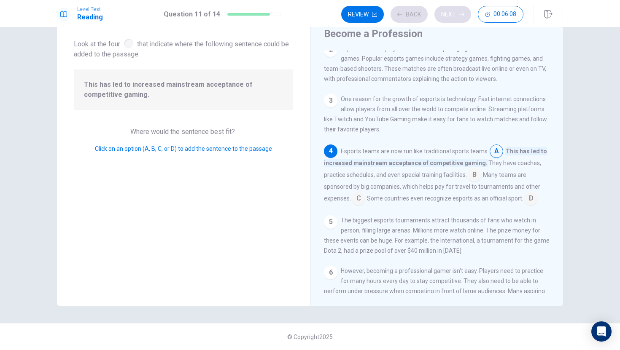
scroll to position [70, 0]
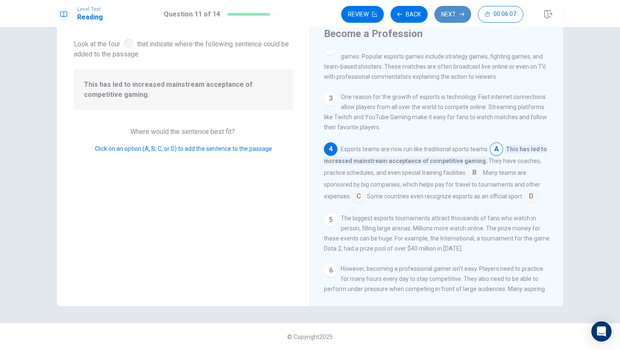
click at [460, 18] on button "Next" at bounding box center [452, 14] width 37 height 17
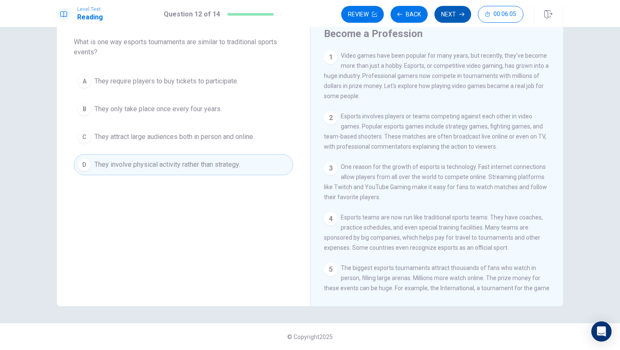
click at [460, 18] on button "Next" at bounding box center [452, 14] width 37 height 17
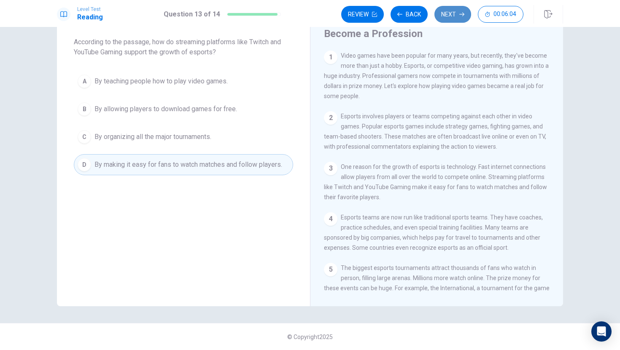
click at [460, 18] on button "Next" at bounding box center [452, 14] width 37 height 17
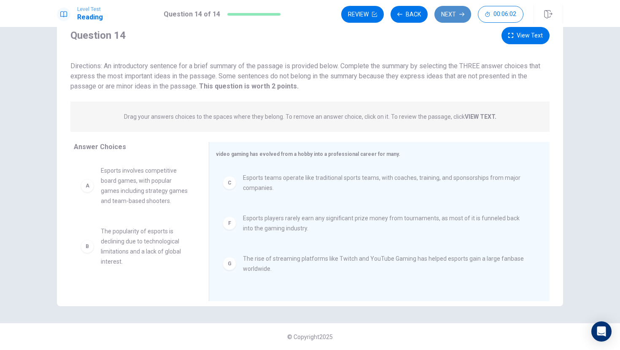
click at [460, 18] on button "Next" at bounding box center [452, 14] width 37 height 17
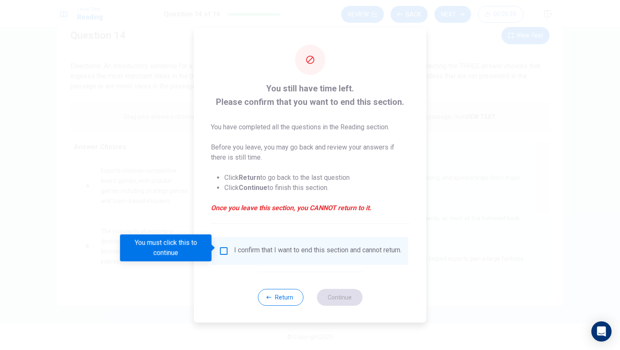
click at [221, 249] on input "You must click this to continue" at bounding box center [224, 251] width 10 height 10
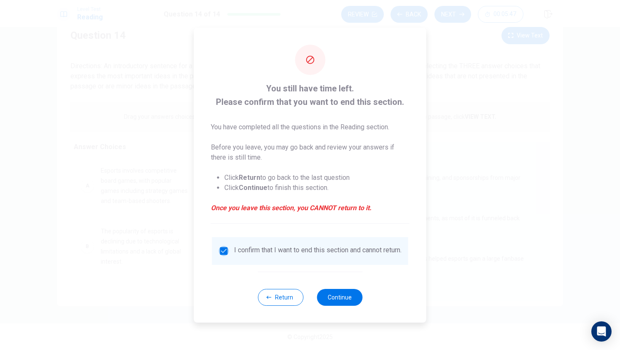
click at [226, 246] on input "checkbox" at bounding box center [224, 251] width 10 height 10
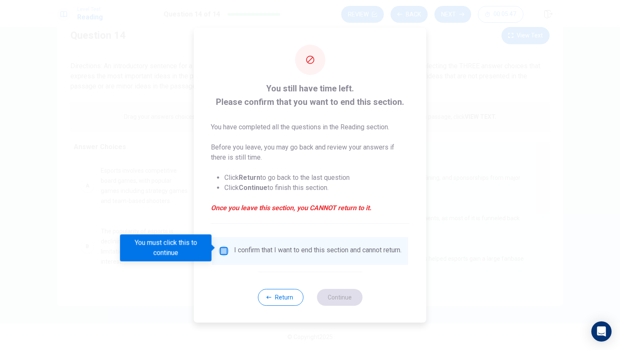
click at [224, 247] on input "You must click this to continue" at bounding box center [224, 251] width 10 height 10
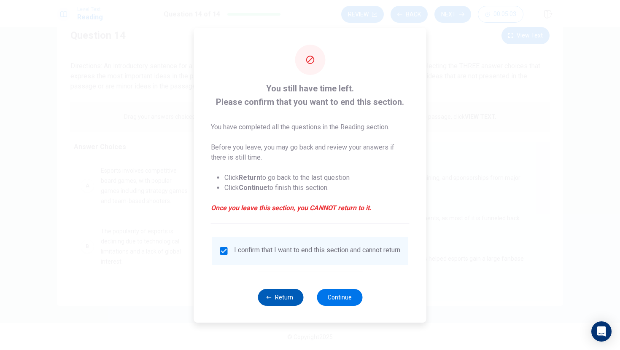
click at [280, 301] on button "Return" at bounding box center [281, 297] width 46 height 17
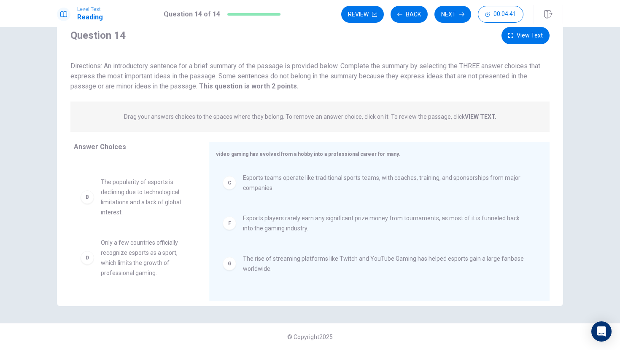
scroll to position [50, 0]
click at [452, 17] on button "Next" at bounding box center [452, 14] width 37 height 17
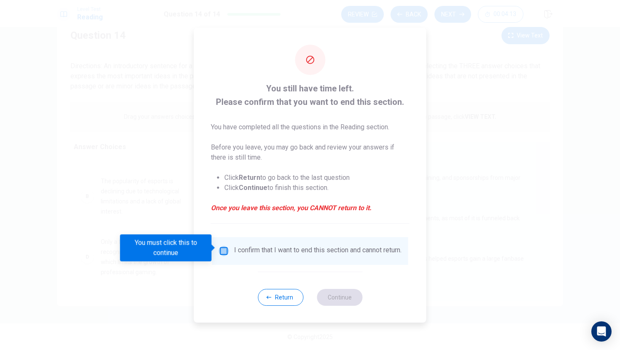
click at [225, 251] on input "You must click this to continue" at bounding box center [224, 251] width 10 height 10
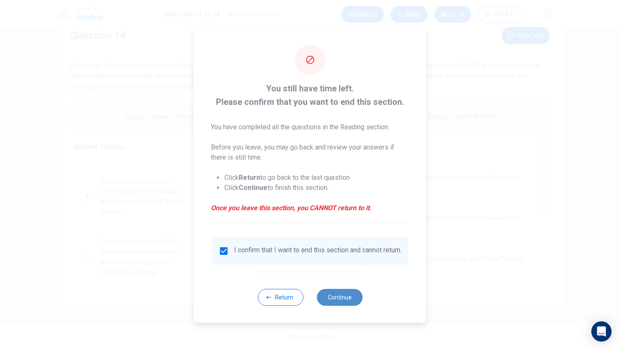
click at [351, 299] on button "Continue" at bounding box center [340, 297] width 46 height 17
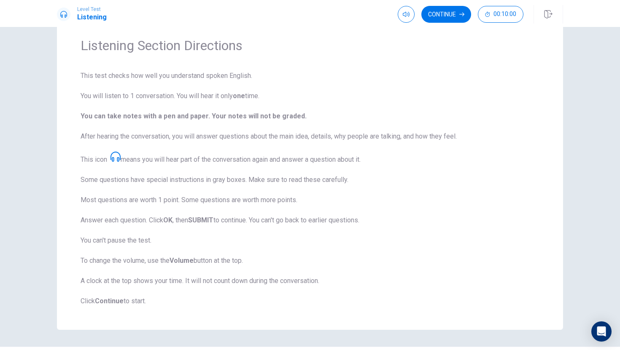
click at [115, 158] on icon at bounding box center [115, 157] width 10 height 10
click at [441, 9] on button "Continue" at bounding box center [446, 14] width 50 height 17
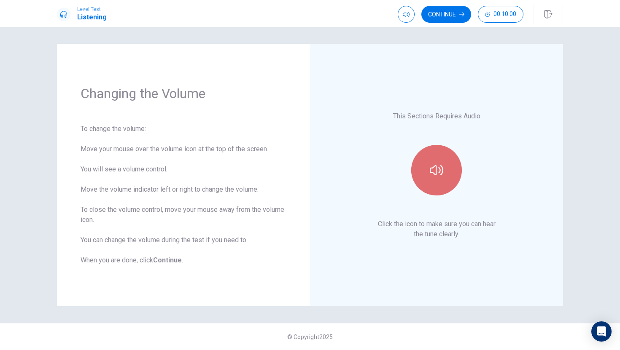
click at [438, 168] on icon "button" at bounding box center [436, 170] width 13 height 10
click at [446, 175] on button "button" at bounding box center [436, 170] width 51 height 51
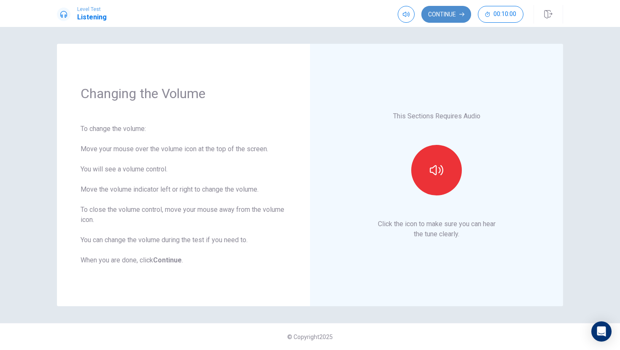
click at [461, 7] on button "Continue" at bounding box center [446, 14] width 50 height 17
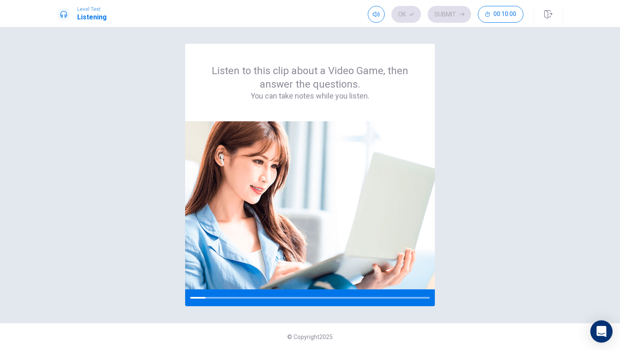
click at [599, 332] on icon "Open Intercom Messenger" at bounding box center [601, 331] width 10 height 11
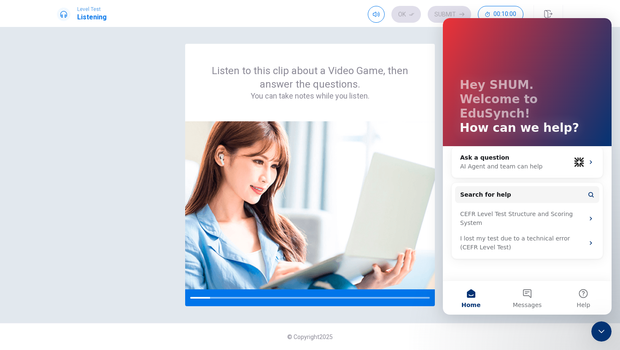
click at [481, 334] on div "© Copyright 2025" at bounding box center [310, 336] width 620 height 27
click at [601, 334] on icon "Close Intercom Messenger" at bounding box center [601, 332] width 10 height 10
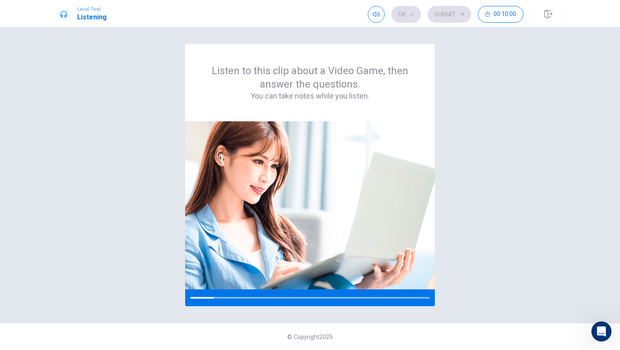
click at [516, 228] on div "Listen to this clip about a Video Game, then answer the questions. You can take…" at bounding box center [310, 175] width 506 height 263
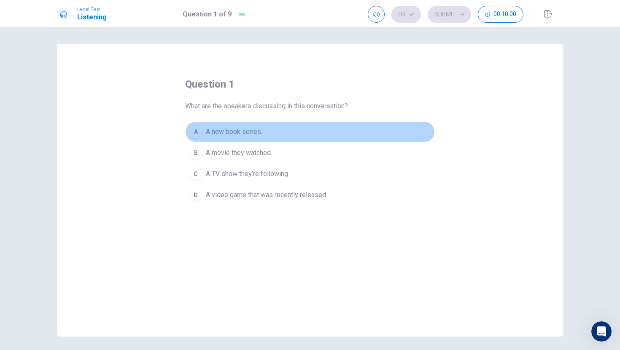
click at [346, 140] on button "A A new book series." at bounding box center [310, 131] width 250 height 21
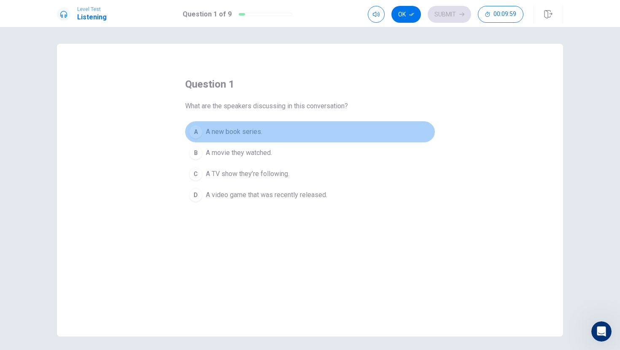
click at [388, 133] on button "A A new book series." at bounding box center [310, 131] width 250 height 21
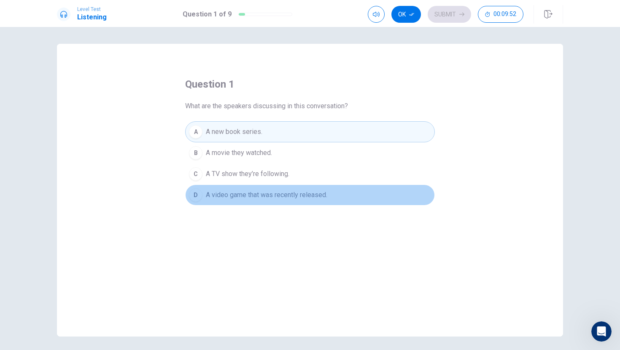
click at [225, 196] on span "A video game that was recently released." at bounding box center [266, 195] width 121 height 10
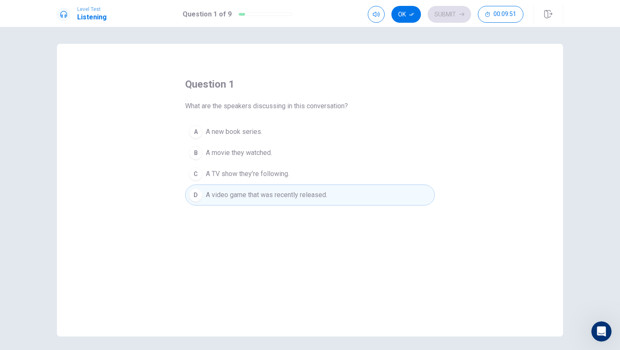
click at [229, 193] on span "A video game that was recently released." at bounding box center [266, 195] width 121 height 10
click at [229, 194] on span "A video game that was recently released." at bounding box center [266, 195] width 121 height 10
click at [415, 14] on button "Ok" at bounding box center [406, 14] width 30 height 17
drag, startPoint x: 240, startPoint y: 14, endPoint x: 252, endPoint y: 15, distance: 11.9
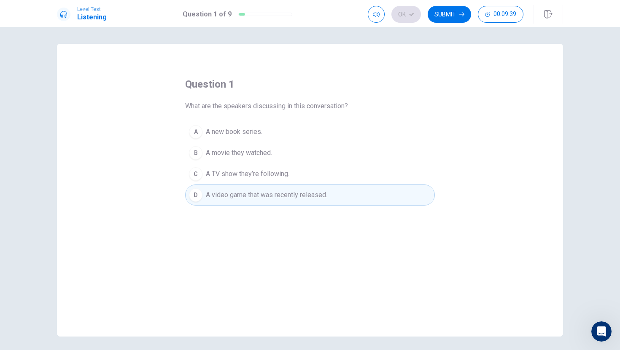
click at [252, 15] on div at bounding box center [265, 14] width 54 height 3
click at [407, 14] on div "Ok Submit 00:09:36" at bounding box center [446, 14] width 156 height 17
click at [374, 13] on icon "button" at bounding box center [376, 14] width 7 height 7
drag, startPoint x: 156, startPoint y: 87, endPoint x: 191, endPoint y: 109, distance: 41.5
click at [157, 88] on div "question 1 What are the speakers discussing in this conversation? A A new book …" at bounding box center [310, 190] width 506 height 293
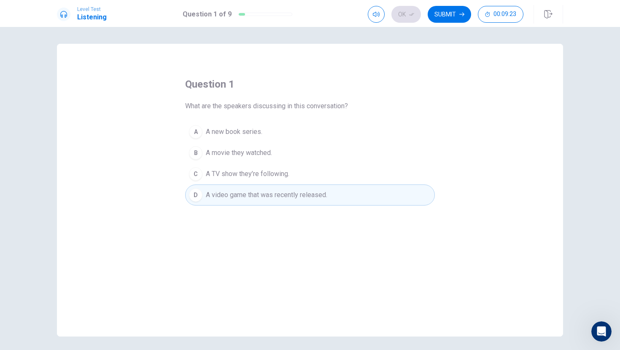
drag, startPoint x: 245, startPoint y: 14, endPoint x: 282, endPoint y: 24, distance: 37.9
click at [282, 24] on div "Level Test Listening Question 1 of 9 Ok Submit 00:09:23" at bounding box center [310, 13] width 620 height 27
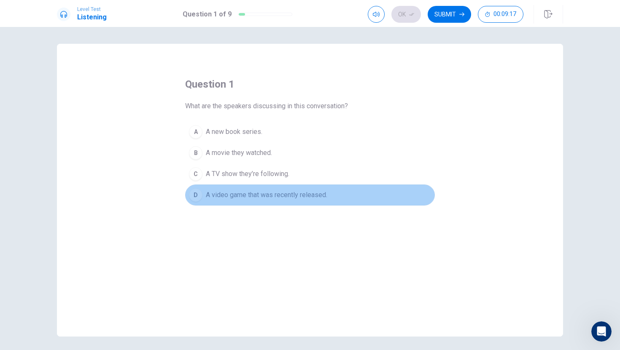
click at [283, 194] on span "A video game that was recently released." at bounding box center [266, 195] width 121 height 10
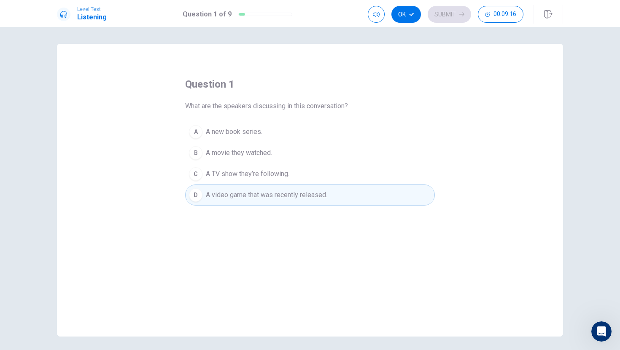
click at [289, 194] on span "A video game that was recently released." at bounding box center [266, 195] width 121 height 10
click at [405, 13] on button "Ok" at bounding box center [406, 14] width 30 height 17
click at [465, 11] on button "Submit" at bounding box center [449, 14] width 43 height 17
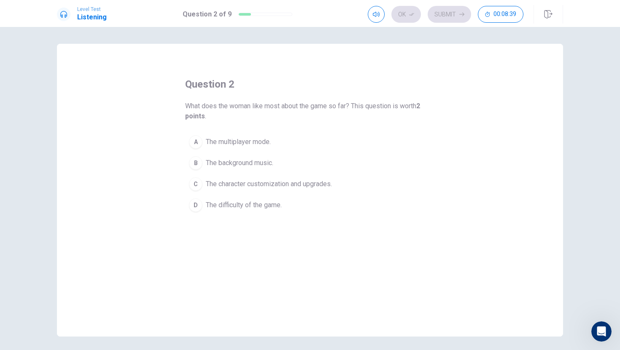
click at [196, 184] on div "C" at bounding box center [195, 184] width 13 height 13
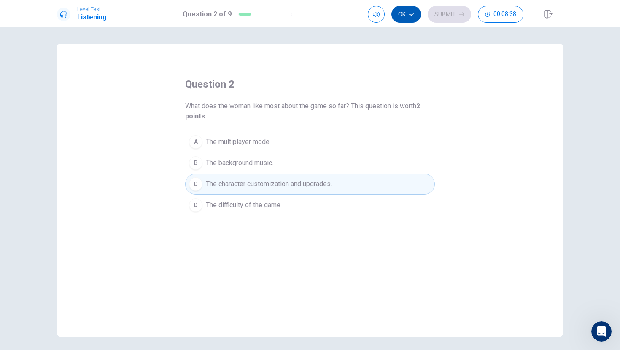
click at [406, 20] on button "Ok" at bounding box center [406, 14] width 30 height 17
click at [444, 12] on button "Submit" at bounding box center [449, 14] width 43 height 17
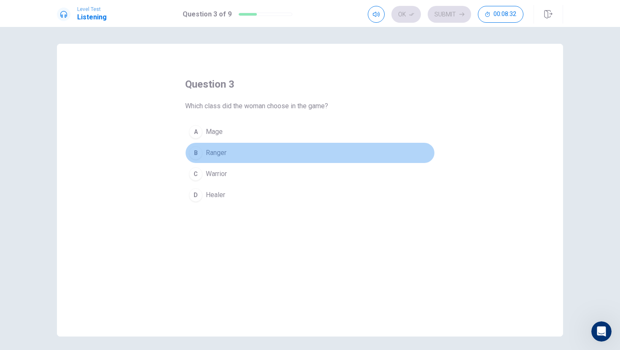
click at [194, 151] on div "B" at bounding box center [195, 152] width 13 height 13
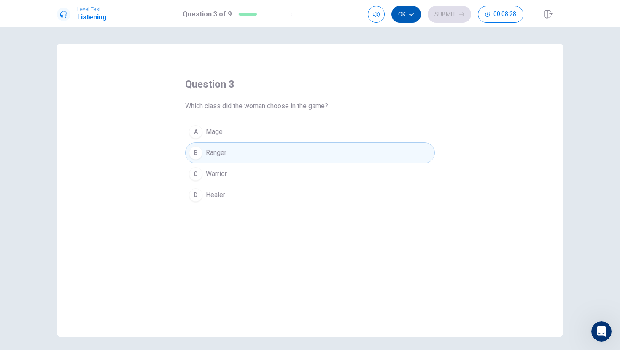
click at [414, 16] on button "Ok" at bounding box center [406, 14] width 30 height 17
click at [459, 12] on icon "button" at bounding box center [461, 14] width 5 height 5
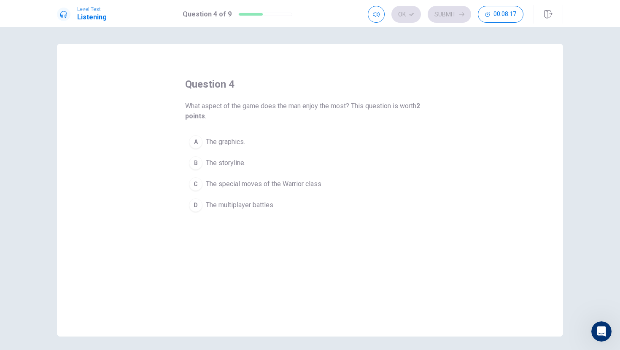
click at [210, 185] on span "The special moves of the Warrior class." at bounding box center [264, 184] width 117 height 10
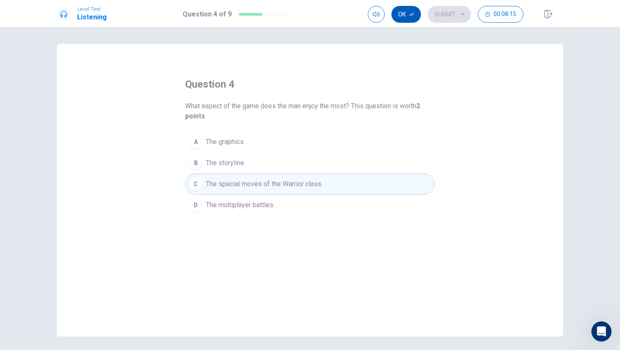
click at [407, 14] on button "Ok" at bounding box center [406, 14] width 30 height 17
click at [456, 14] on button "Submit" at bounding box center [449, 14] width 43 height 17
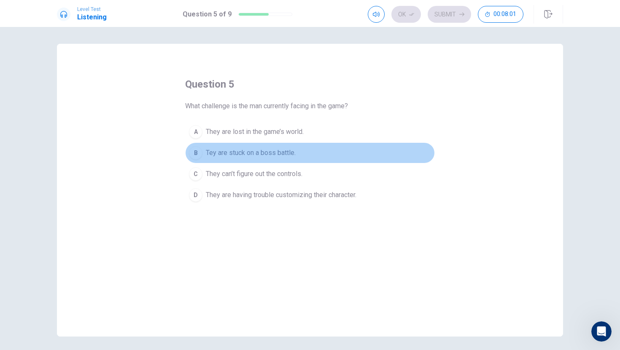
click at [209, 156] on span "Tey are stuck on a boss battle." at bounding box center [251, 153] width 90 height 10
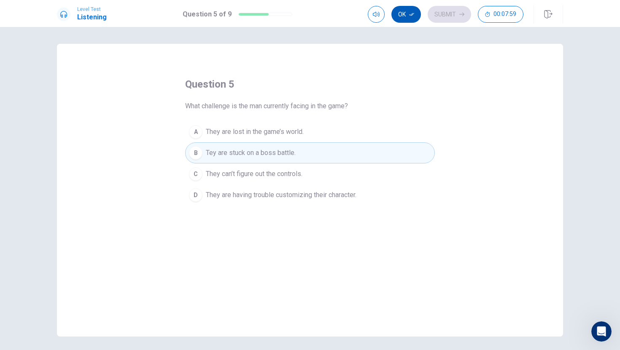
click at [411, 18] on button "Ok" at bounding box center [406, 14] width 30 height 17
click at [440, 12] on button "Submit" at bounding box center [449, 14] width 43 height 17
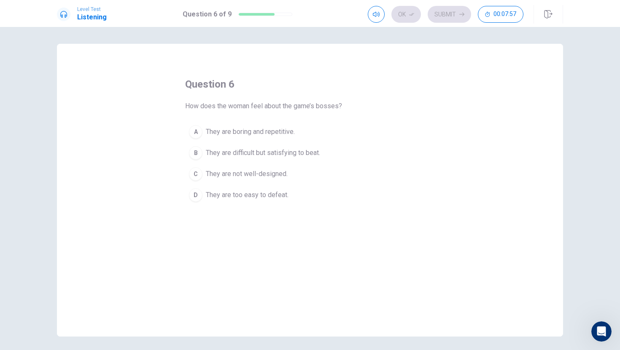
click at [403, 133] on button "A They are boring and repetitive." at bounding box center [310, 131] width 250 height 21
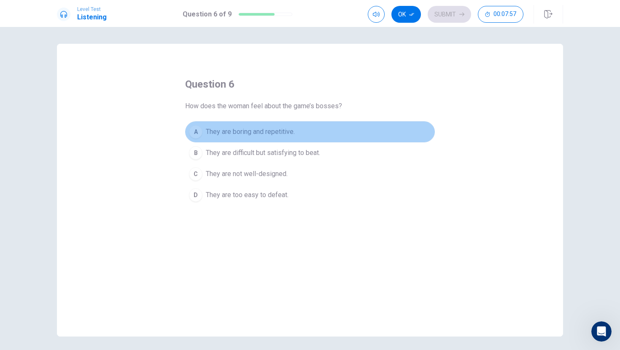
click at [404, 131] on button "A They are boring and repetitive." at bounding box center [310, 131] width 250 height 21
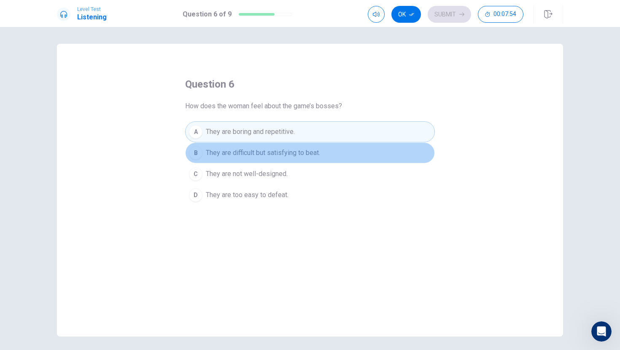
click at [266, 154] on span "They are difficult but satisfying to beat." at bounding box center [263, 153] width 114 height 10
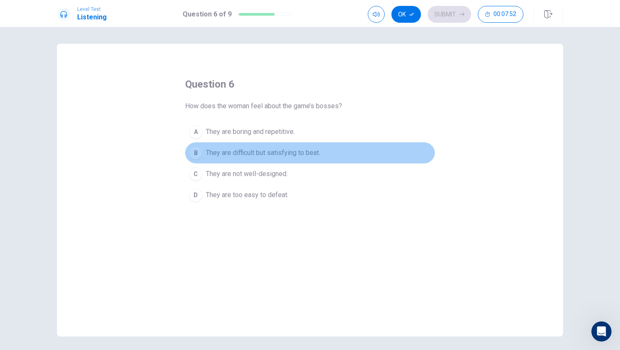
click at [280, 156] on span "They are difficult but satisfying to beat." at bounding box center [263, 153] width 114 height 10
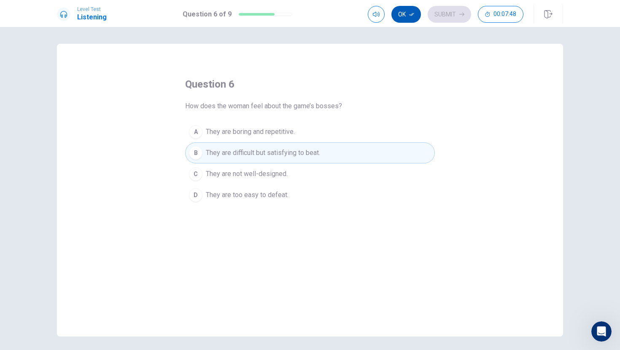
click at [405, 13] on button "Ok" at bounding box center [406, 14] width 30 height 17
click at [447, 8] on button "Submit" at bounding box center [449, 14] width 43 height 17
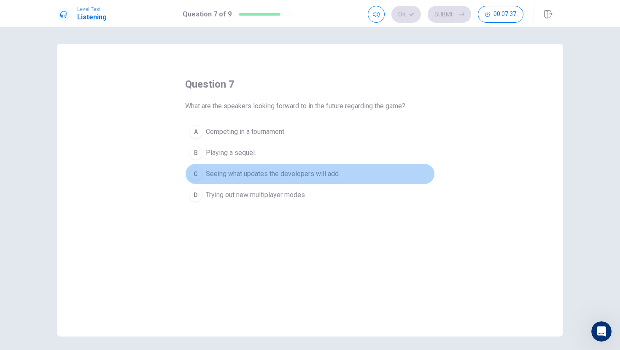
click at [244, 180] on button "C Seeing what updates the developers will add." at bounding box center [310, 174] width 250 height 21
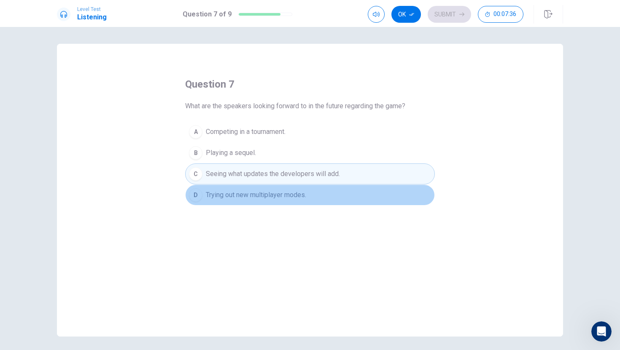
click at [283, 200] on span "Trying out new multiplayer modes." at bounding box center [256, 195] width 100 height 10
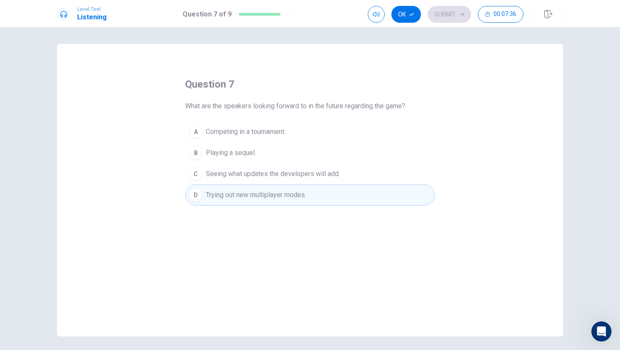
click at [283, 199] on span "Trying out new multiplayer modes." at bounding box center [256, 195] width 100 height 10
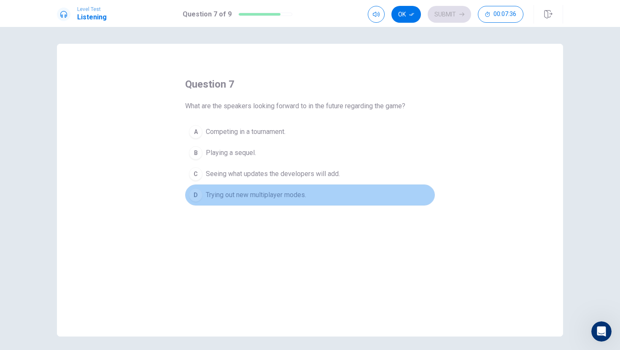
drag, startPoint x: 283, startPoint y: 199, endPoint x: 283, endPoint y: 188, distance: 10.5
click at [283, 199] on span "Trying out new multiplayer modes." at bounding box center [256, 195] width 100 height 10
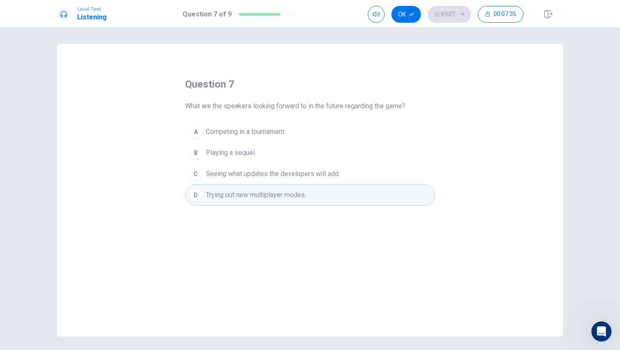
drag, startPoint x: 280, startPoint y: 178, endPoint x: 291, endPoint y: 224, distance: 47.6
click at [284, 199] on div "A Competing in a tournament. B Playing a sequel. C Seeing what updates the deve…" at bounding box center [310, 163] width 250 height 84
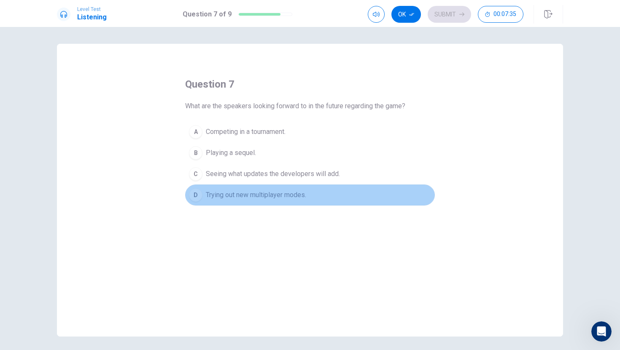
click at [287, 202] on button "D Trying out new multiplayer modes." at bounding box center [310, 195] width 250 height 21
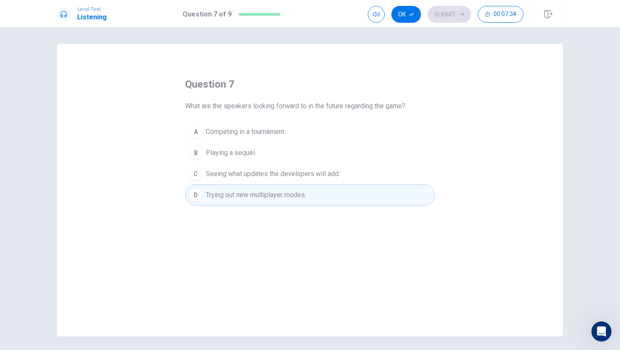
drag, startPoint x: 275, startPoint y: 164, endPoint x: 277, endPoint y: 176, distance: 12.3
click at [277, 176] on div "A Competing in a tournament. B Playing a sequel. C Seeing what updates the deve…" at bounding box center [310, 163] width 250 height 84
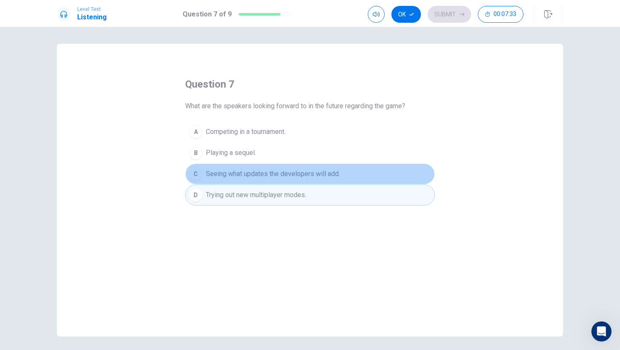
click at [275, 170] on button "C Seeing what updates the developers will add." at bounding box center [310, 174] width 250 height 21
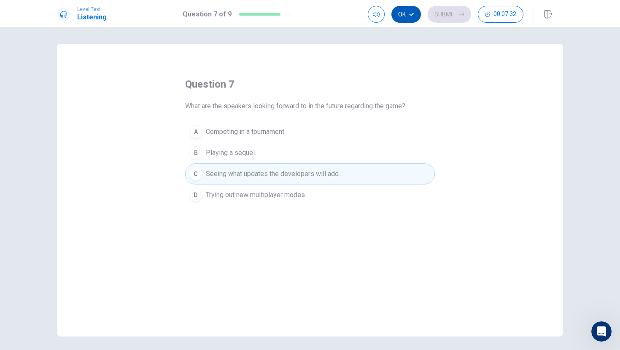
click at [414, 8] on button "Ok" at bounding box center [406, 14] width 30 height 17
click at [440, 7] on button "Submit" at bounding box center [449, 14] width 43 height 17
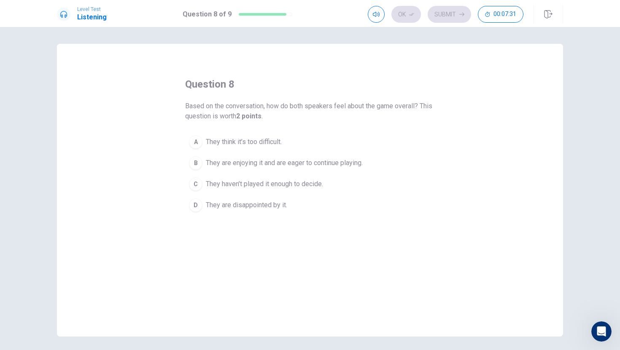
click at [561, 172] on div "question 8 Based on the conversation, how do both speakers feel about the game …" at bounding box center [309, 190] width 533 height 293
click at [561, 171] on div "question 8 Based on the conversation, how do both speakers feel about the game …" at bounding box center [309, 190] width 533 height 293
click at [562, 170] on div "question 8 Based on the conversation, how do both speakers feel about the game …" at bounding box center [309, 190] width 533 height 293
click at [195, 159] on div "B" at bounding box center [195, 162] width 13 height 13
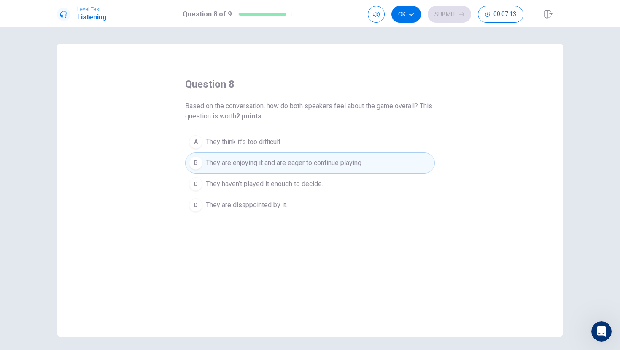
click at [404, 16] on button "Ok" at bounding box center [406, 14] width 30 height 17
drag, startPoint x: 445, startPoint y: 20, endPoint x: 437, endPoint y: 37, distance: 18.5
click at [441, 27] on div "Level Test Listening Question 8 of 9 Ok Submit 00:07:12" at bounding box center [310, 13] width 620 height 27
click at [451, 21] on button "Submit" at bounding box center [449, 14] width 43 height 17
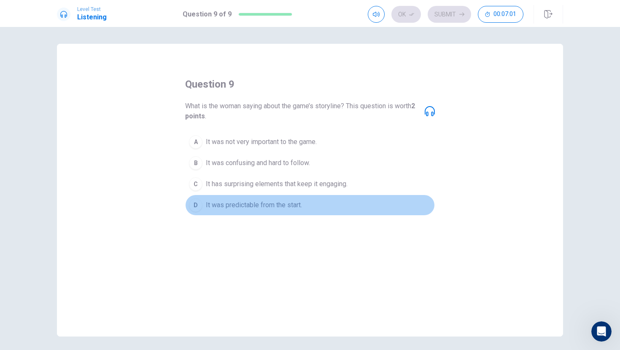
click at [226, 207] on span "It was predictable from the start." at bounding box center [254, 205] width 96 height 10
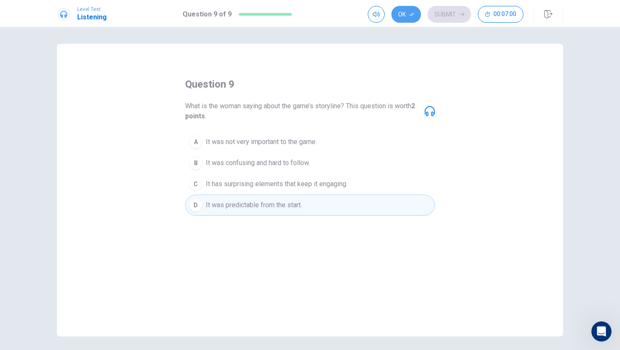
drag, startPoint x: 398, startPoint y: 14, endPoint x: 413, endPoint y: 13, distance: 14.8
click at [398, 13] on button "Ok" at bounding box center [406, 14] width 30 height 17
drag, startPoint x: 454, startPoint y: 13, endPoint x: 452, endPoint y: 3, distance: 10.6
click at [454, 12] on button "Submit" at bounding box center [449, 14] width 43 height 17
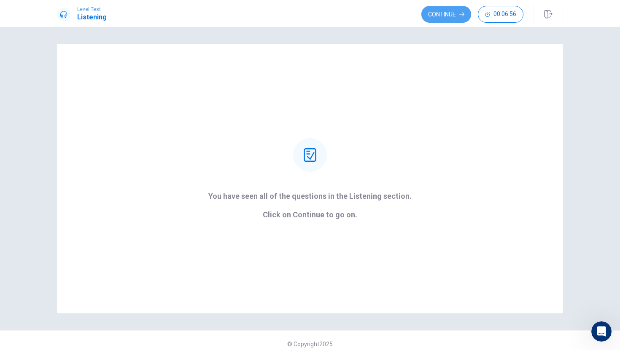
drag, startPoint x: 460, startPoint y: 11, endPoint x: 489, endPoint y: 43, distance: 43.4
click at [460, 11] on button "Continue" at bounding box center [446, 14] width 50 height 17
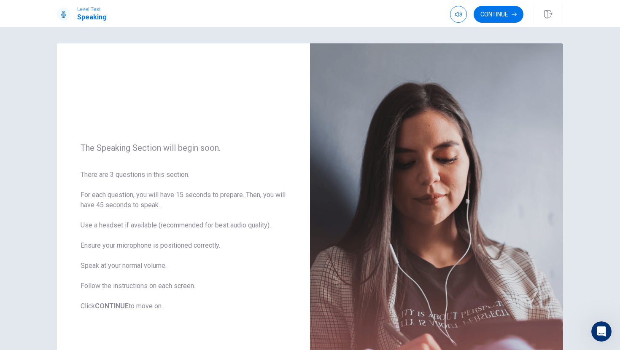
click at [577, 166] on div "The Speaking Section will begin soon. There are 3 questions in this section. Fo…" at bounding box center [310, 188] width 620 height 323
click at [511, 12] on icon "button" at bounding box center [513, 14] width 5 height 5
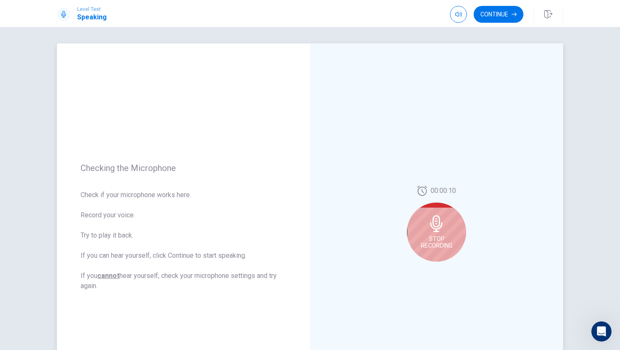
click at [448, 234] on div "Stop Recording" at bounding box center [436, 232] width 59 height 59
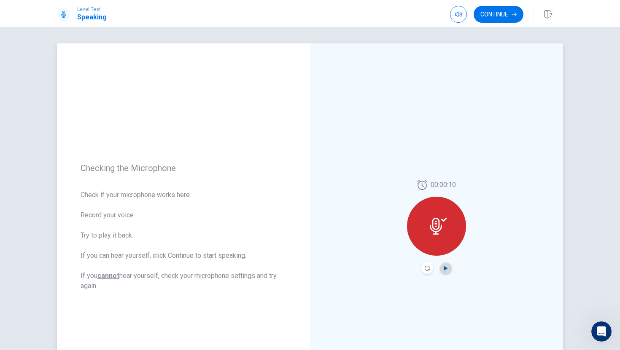
click at [444, 268] on icon "Play Audio" at bounding box center [445, 268] width 5 height 5
click at [514, 16] on icon "button" at bounding box center [513, 14] width 5 height 5
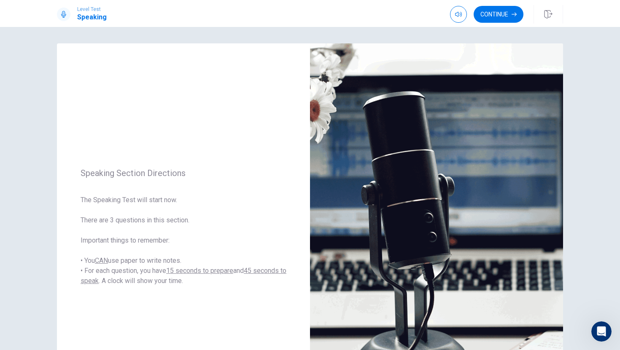
click at [487, 13] on button "Continue" at bounding box center [499, 14] width 50 height 17
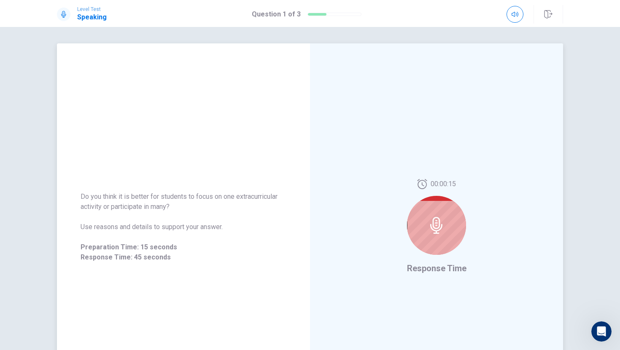
click at [438, 230] on icon at bounding box center [436, 225] width 17 height 17
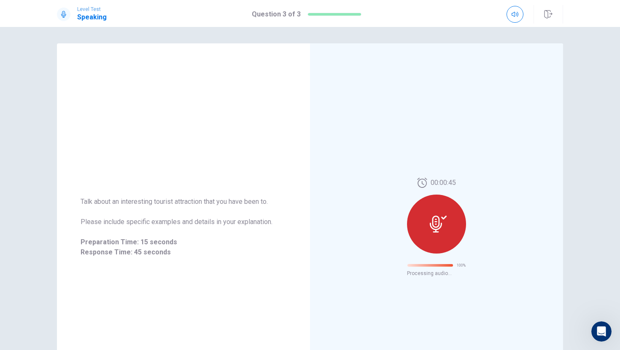
scroll to position [0, 0]
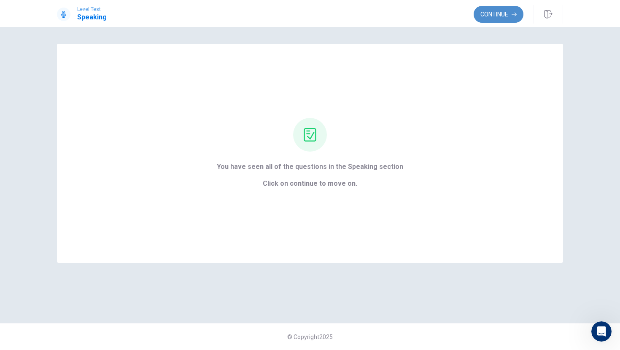
click at [505, 9] on button "Continue" at bounding box center [499, 14] width 50 height 17
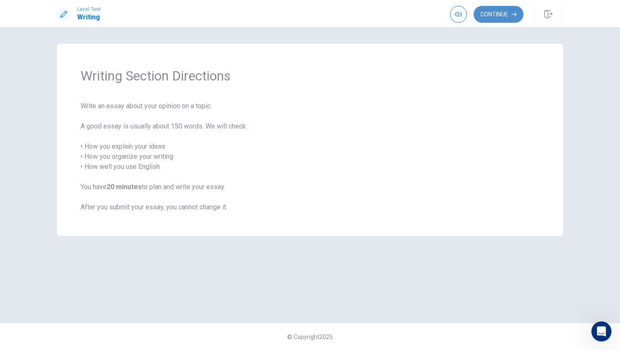
click at [497, 16] on button "Continue" at bounding box center [499, 14] width 50 height 17
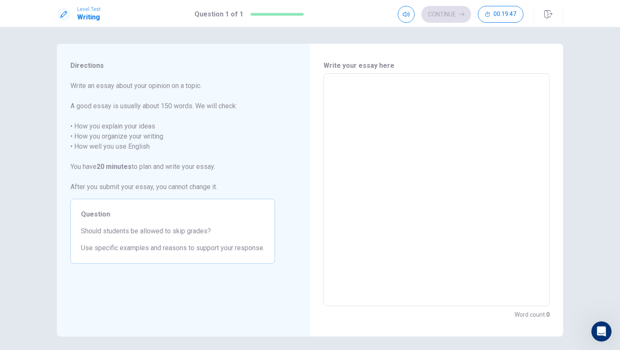
click at [336, 86] on textarea at bounding box center [436, 190] width 214 height 219
type textarea "I"
type textarea "x"
type textarea "I"
type textarea "x"
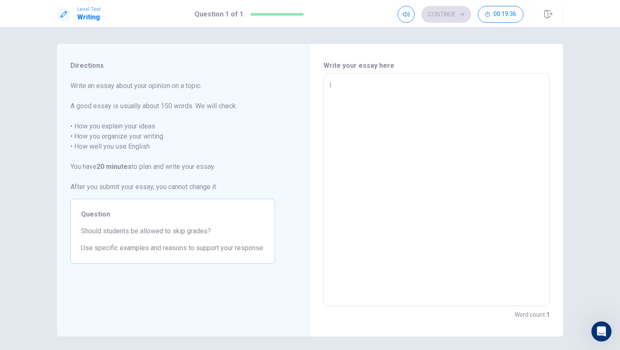
type textarea "I f"
type textarea "x"
type textarea "I"
type textarea "x"
type textarea "I f"
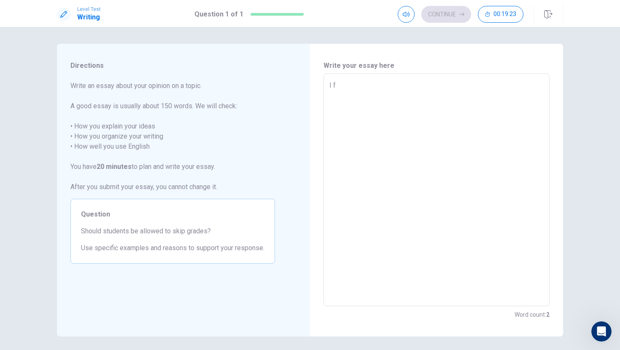
type textarea "x"
type textarea "I"
type textarea "x"
type textarea "I t"
type textarea "x"
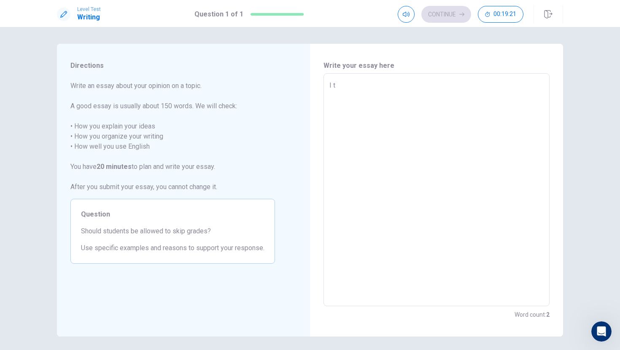
type textarea "I th"
type textarea "x"
type textarea "I thi"
type textarea "x"
type textarea "I thin"
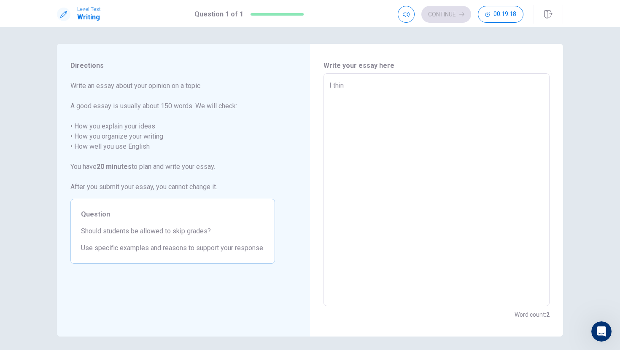
type textarea "x"
type textarea "I thing"
type textarea "x"
type textarea "I thin"
type textarea "x"
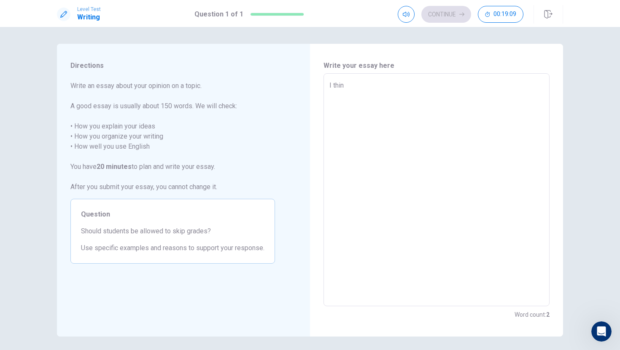
type textarea "I thi"
type textarea "x"
type textarea "I thin"
type textarea "x"
type textarea "I thing"
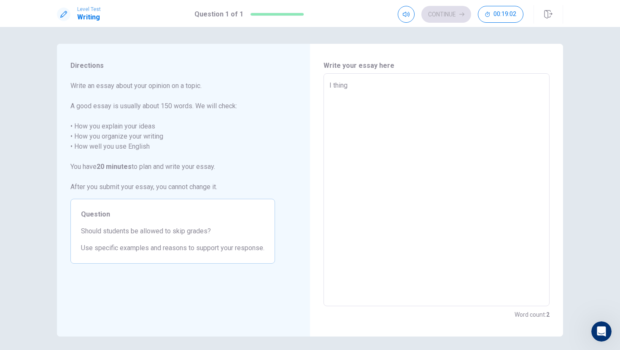
type textarea "x"
type textarea "I thingn"
type textarea "x"
type textarea "I thingnt"
type textarea "x"
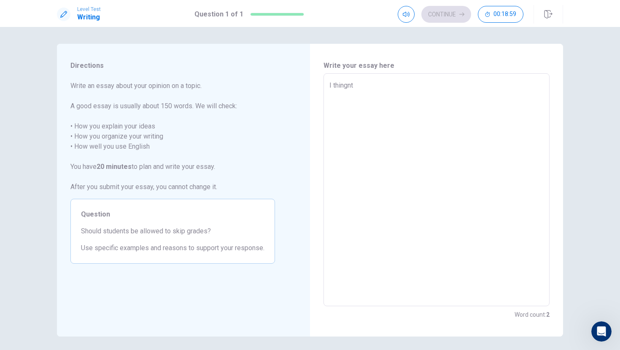
type textarea "I thingn"
type textarea "x"
type textarea "I thing"
type textarea "x"
type textarea "I thingh"
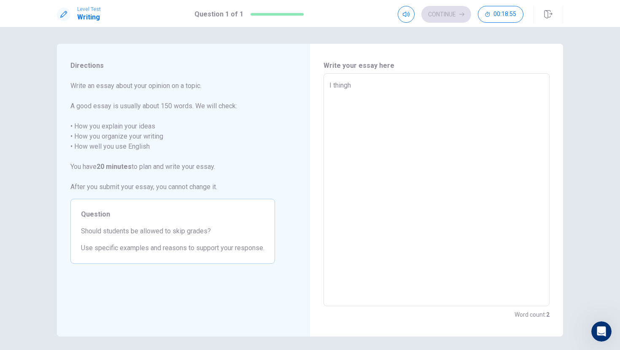
type textarea "x"
type textarea "I thinght"
type textarea "x"
type textarea "I thingh"
type textarea "x"
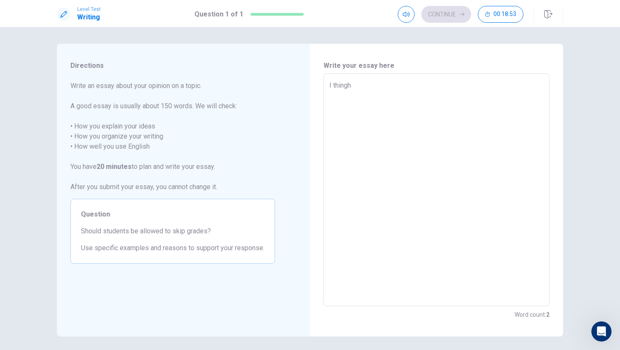
type textarea "I thing"
type textarea "x"
type textarea "I thin"
type textarea "x"
type textarea "I thint"
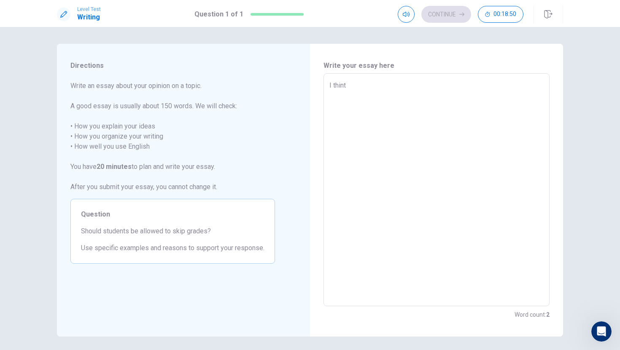
type textarea "x"
type textarea "I thin"
type textarea "x"
type textarea "I thine"
type textarea "x"
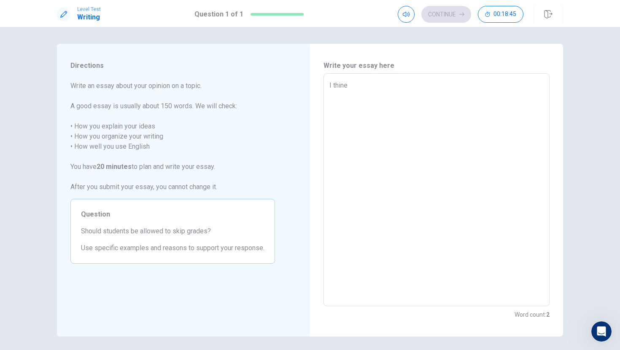
type textarea "I thin"
type textarea "x"
type textarea "I think"
type textarea "x"
type textarea "I think"
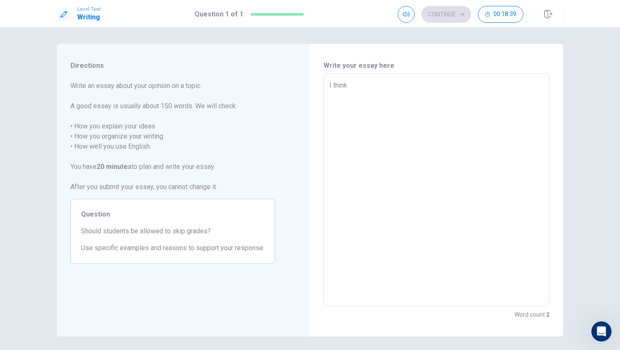
type textarea "x"
type textarea "I think t"
type textarea "x"
type textarea "I think th"
type textarea "x"
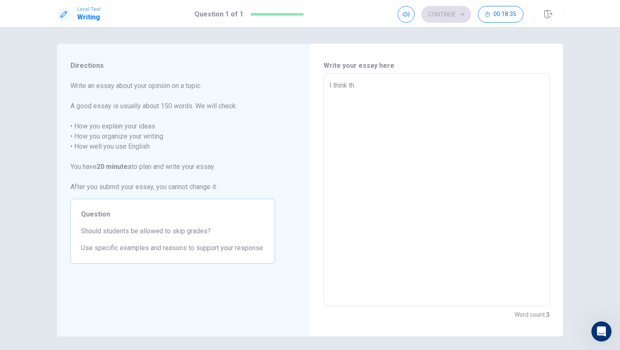
type textarea "I think tha"
type textarea "x"
type textarea "I think that"
type textarea "x"
type textarea "I think that"
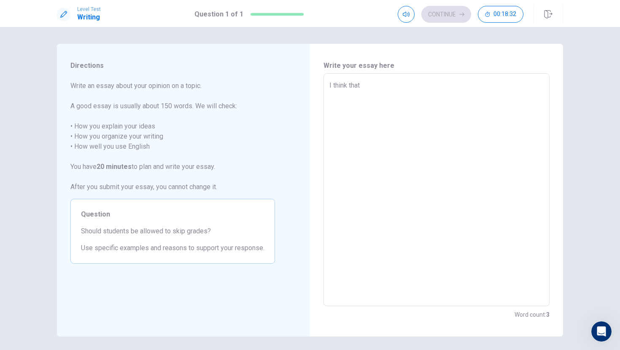
type textarea "x"
type textarea "I think that s"
type textarea "x"
type textarea "I think that st"
type textarea "x"
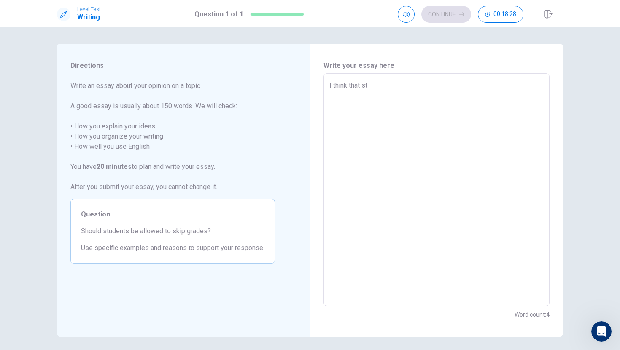
type textarea "I think that stu"
type textarea "x"
type textarea "I think that stud"
type textarea "x"
type textarea "I think that stude"
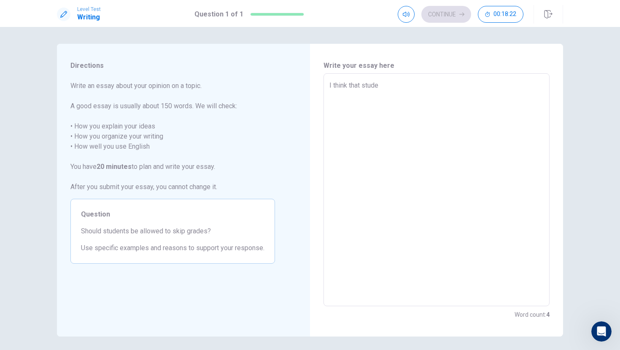
type textarea "x"
type textarea "I think that studen"
type textarea "x"
type textarea "I think that student"
type textarea "x"
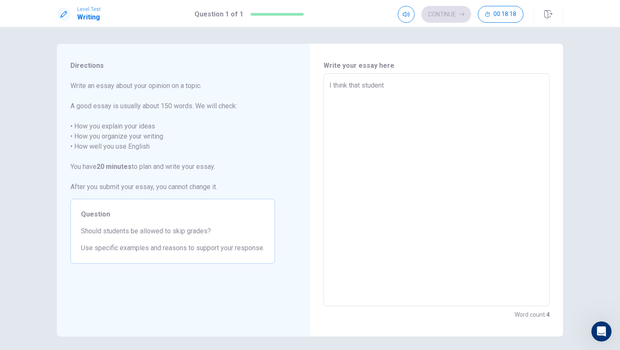
type textarea "I think that students"
type textarea "x"
type textarea "I think that students"
type textarea "x"
type textarea "I think that students s"
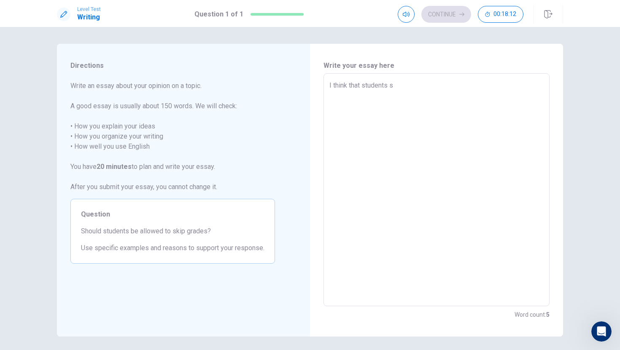
type textarea "x"
type textarea "I think that students sh"
type textarea "x"
type textarea "I think that students sho"
type textarea "x"
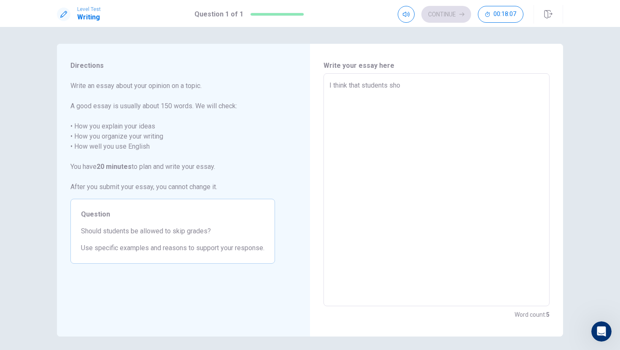
type textarea "I think that students shou"
type textarea "x"
type textarea "I think that students [PERSON_NAME]"
type textarea "x"
type textarea "I think that students shound"
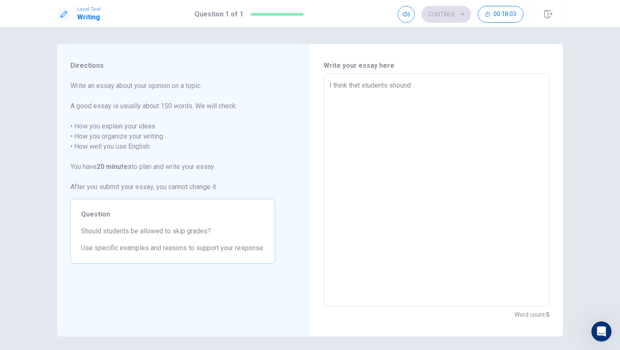
type textarea "x"
type textarea "I think that students [PERSON_NAME]"
type textarea "x"
type textarea "I think that students shou"
type textarea "x"
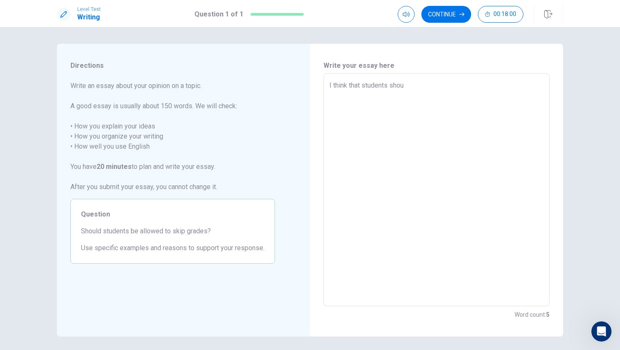
type textarea "I think that students shoud"
type textarea "x"
type textarea "I think that students shou"
type textarea "x"
type textarea "I think that students shoud"
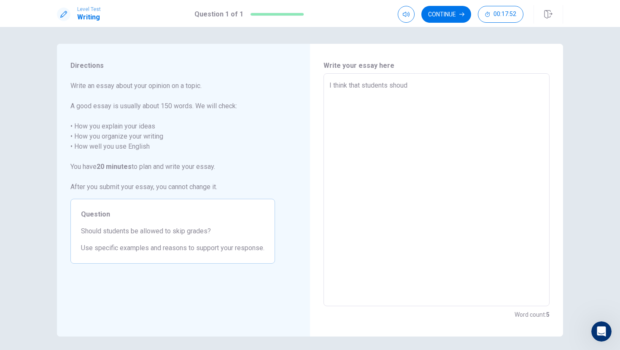
type textarea "x"
type textarea "I think that students shou"
type textarea "x"
type textarea "I think that students [PERSON_NAME]"
type textarea "x"
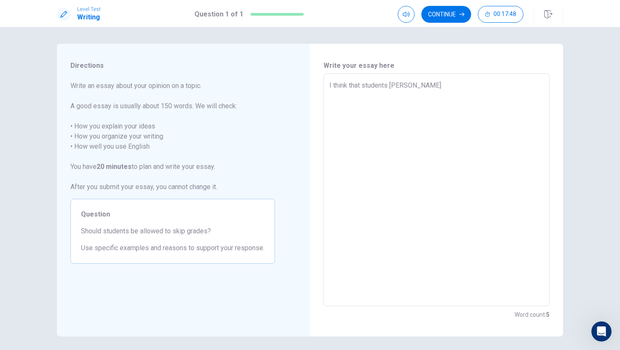
type textarea "I think that students shound"
type textarea "x"
type textarea "I think that students [PERSON_NAME]"
type textarea "x"
type textarea "I think that students shou"
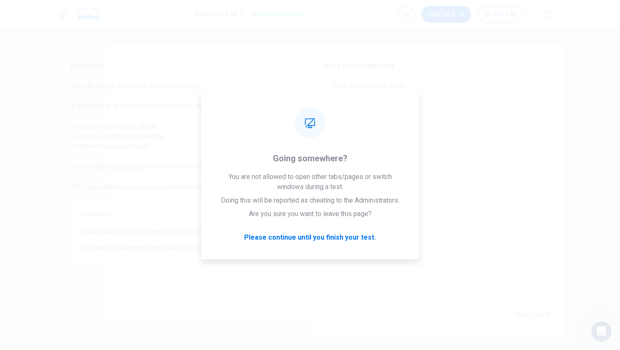
type textarea "x"
type textarea "I think that students shoud"
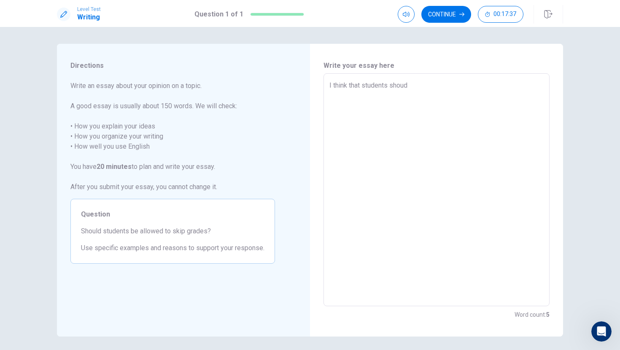
type textarea "x"
type textarea "I think that students shou"
type textarea "x"
type textarea "I think that students sho"
type textarea "x"
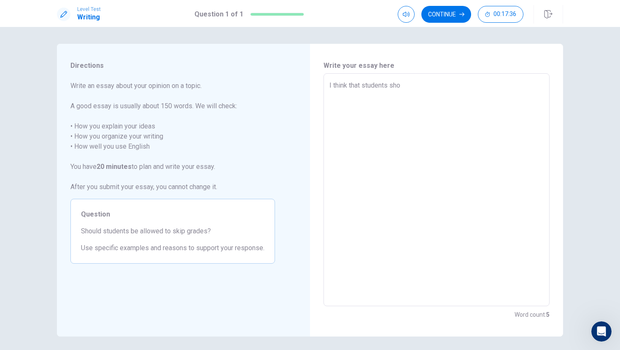
type textarea "I think that students sh"
type textarea "x"
type textarea "I think that students sho"
type textarea "x"
type textarea "I think that students shou"
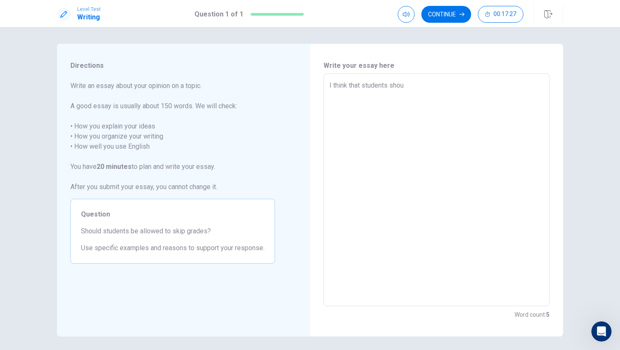
type textarea "x"
type textarea "I think that students shoud"
type textarea "x"
type textarea "I think that students shoud"
type textarea "x"
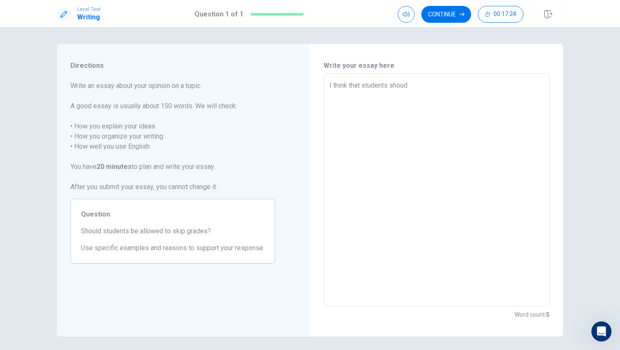
type textarea "I think that students shoud a"
type textarea "x"
type textarea "I think that students shoud ai"
type textarea "x"
type textarea "I think that students [PERSON_NAME]"
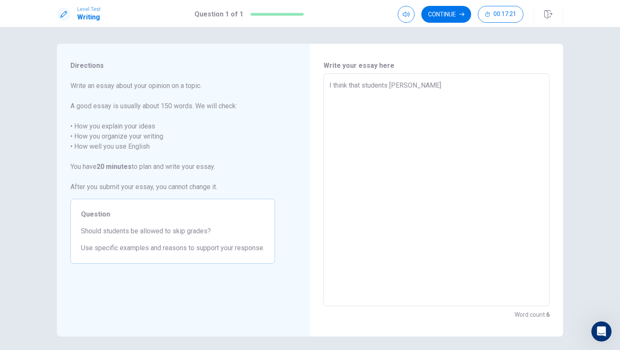
type textarea "x"
type textarea "I think that students shoud ai"
type textarea "x"
type textarea "I think that students shoud a"
type textarea "x"
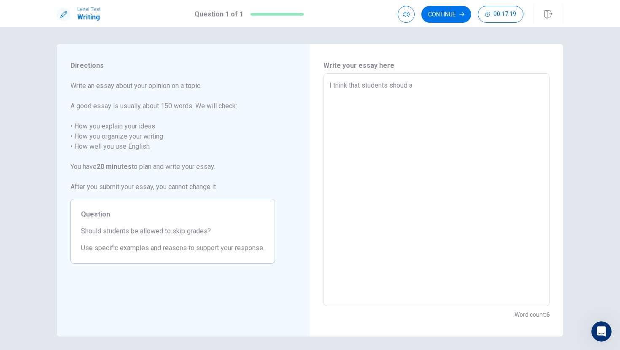
type textarea "I think that students shoud al"
type textarea "x"
type textarea "I think that students shoud all"
type textarea "x"
type textarea "I think that students shoud allo"
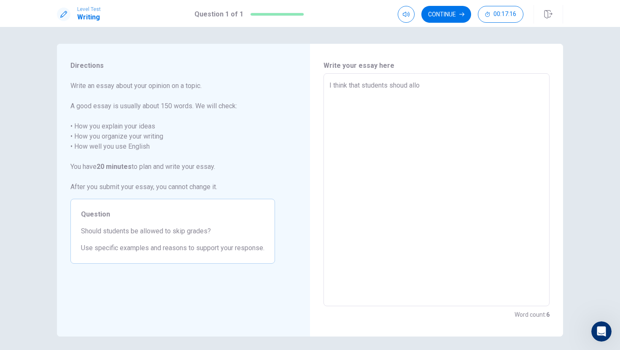
type textarea "x"
type textarea "I think that students shoud allow"
type textarea "x"
type textarea "I think that students shoud allowe"
type textarea "x"
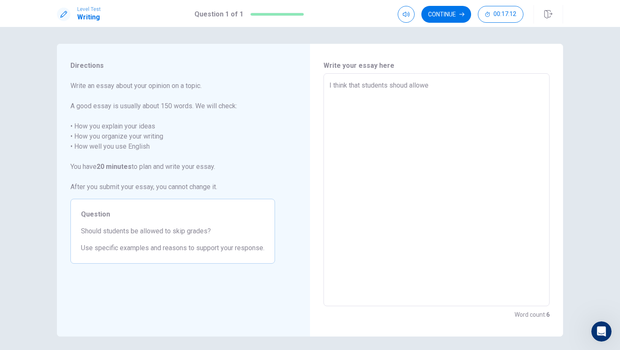
type textarea "I think that students shoud allowed"
type textarea "x"
type textarea "I think that students shoud allowed"
type textarea "x"
type textarea "I think that students shoud allowed s"
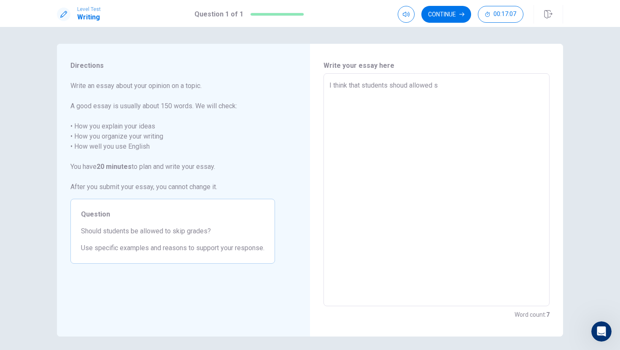
type textarea "x"
type textarea "I think that students shoud allowed st"
type textarea "x"
type textarea "I think that students shoud allowed [PERSON_NAME]"
type textarea "x"
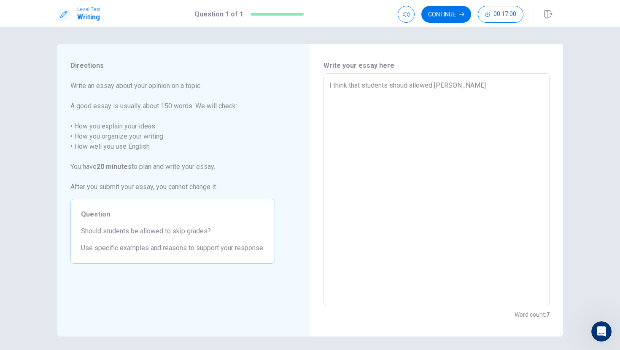
type textarea "I think that students shoud allowed stud"
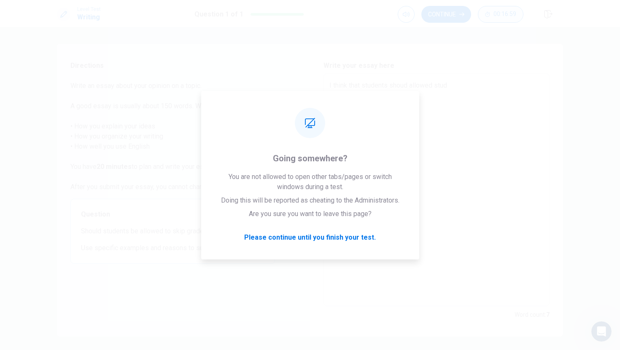
type textarea "x"
type textarea "I think that students shoud allowed [PERSON_NAME]"
type textarea "x"
type textarea "I think that students shoud allowed studen"
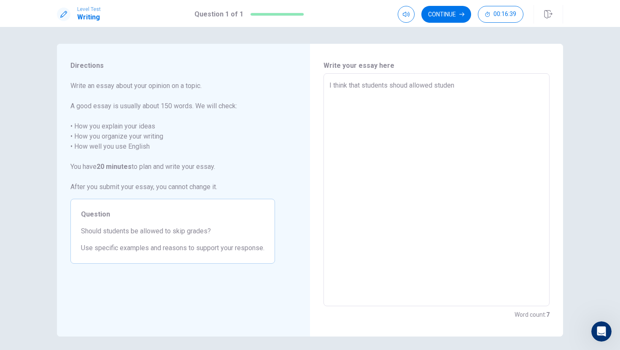
type textarea "x"
type textarea "I think that students shoud allowed student"
type textarea "x"
type textarea "I think that students shoud allowed student"
type textarea "x"
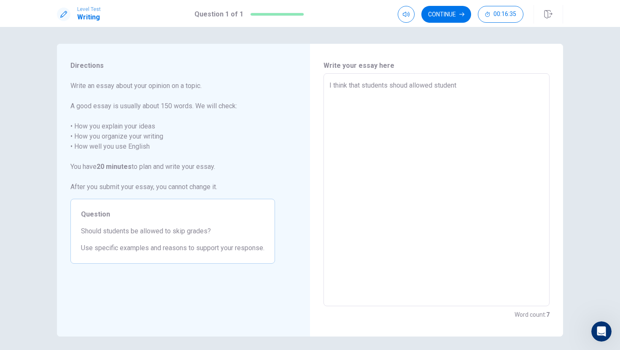
type textarea "I think that students shoud allowed student t"
type textarea "x"
type textarea "I think that students shoud allowed student to"
type textarea "x"
type textarea "I think that students shoud allowed student to"
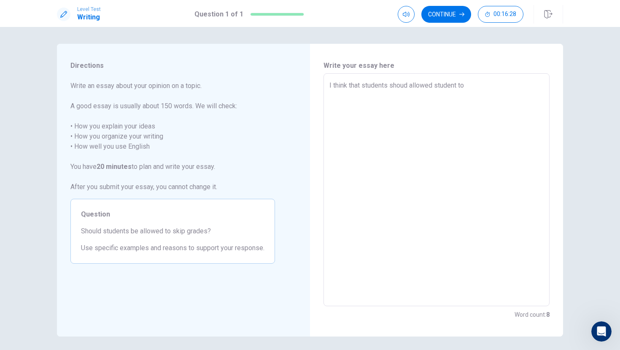
type textarea "x"
type textarea "I think that students shoud allowed student to s"
type textarea "x"
type textarea "I think that students shoud allowed student to sk"
type textarea "x"
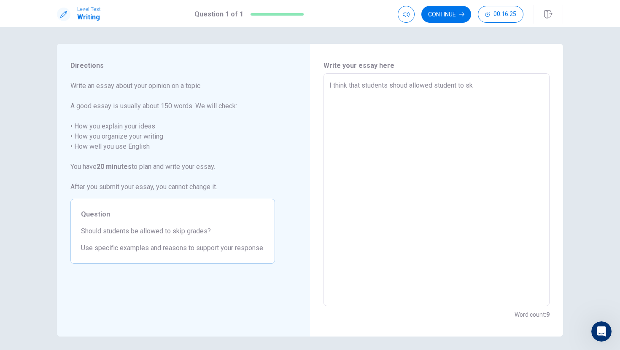
type textarea "I think that students shoud allowed student to ski"
type textarea "x"
type textarea "I think that students shoud allowed student to skip"
type textarea "x"
type textarea "I think that students shoud allowed student to skip"
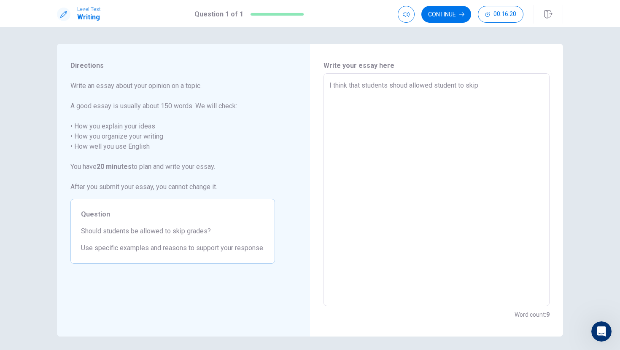
type textarea "x"
type textarea "I think that students shoud allowed student to skip g"
type textarea "x"
type textarea "I think that students shoud allowed student to skip gg"
type textarea "x"
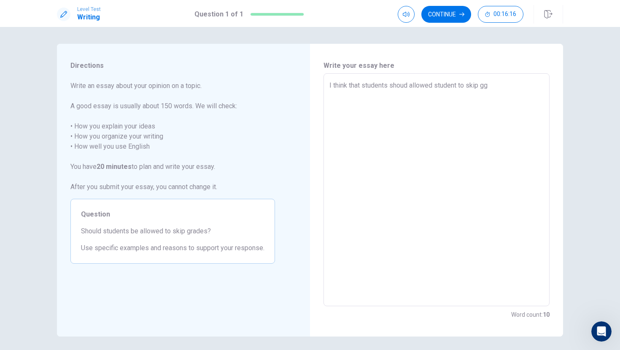
type textarea "I think that students shoud allowed student to skip ggg"
type textarea "x"
type textarea "I think that students shoud allowed student to skip gg"
type textarea "x"
drag, startPoint x: 346, startPoint y: 86, endPoint x: 418, endPoint y: 74, distance: 73.2
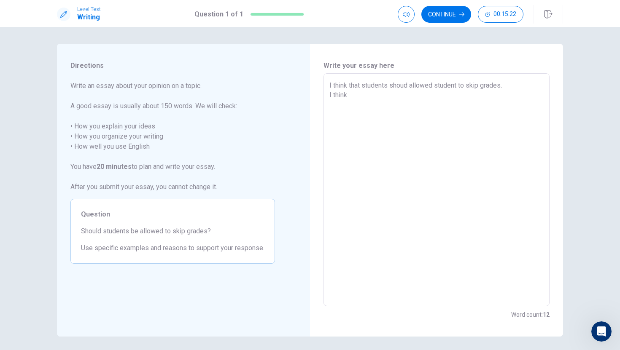
click at [457, 75] on div "I think that students shoud allowed student to skip grades. I think x ​" at bounding box center [436, 189] width 226 height 233
click at [350, 87] on textarea "I think that students shoud allowed student to skip grades. I think" at bounding box center [436, 190] width 214 height 219
drag, startPoint x: 347, startPoint y: 86, endPoint x: 507, endPoint y: 86, distance: 160.2
click at [507, 86] on textarea "I think that students shoud allowed student to skip grades. I think" at bounding box center [436, 190] width 214 height 219
click at [355, 94] on textarea "I think that students shoud allowed student to skip grades. I think" at bounding box center [436, 190] width 214 height 219
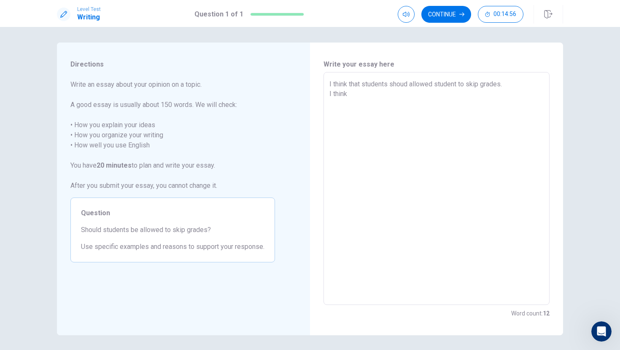
scroll to position [2, 0]
drag, startPoint x: 347, startPoint y: 84, endPoint x: 502, endPoint y: 81, distance: 154.8
click at [502, 81] on textarea "I think that students shoud allowed student to skip grades. I think" at bounding box center [436, 188] width 214 height 219
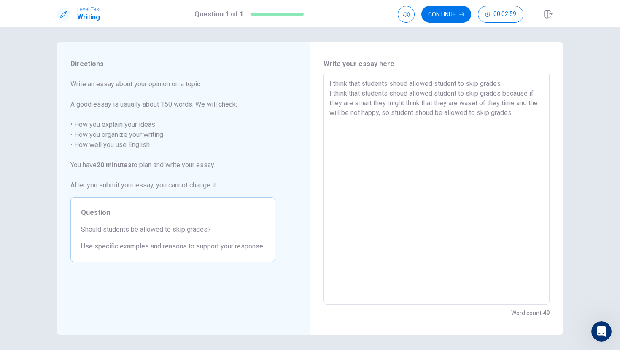
click at [543, 314] on strong "49" at bounding box center [546, 313] width 7 height 7
click at [529, 115] on textarea "I think that students shoud allowed student to skip grades. I think that studen…" at bounding box center [436, 188] width 214 height 219
click at [435, 104] on textarea "I think that students shoud allowed student to skip grades. I think that studen…" at bounding box center [436, 188] width 214 height 219
click at [371, 103] on textarea "I think that students shoud allowed student to skip grades. I think that studen…" at bounding box center [436, 188] width 214 height 219
click at [377, 104] on textarea "I think that students shoud allowed student to skip grades. I think that studen…" at bounding box center [436, 188] width 214 height 219
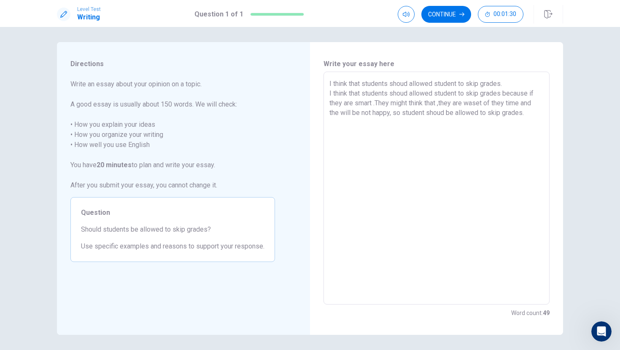
click at [520, 114] on textarea "I think that students shoud allowed student to skip grades. I think that studen…" at bounding box center [436, 188] width 214 height 219
click at [409, 85] on textarea "I think that students shoud allowed student to skip grades. I think that studen…" at bounding box center [436, 188] width 214 height 219
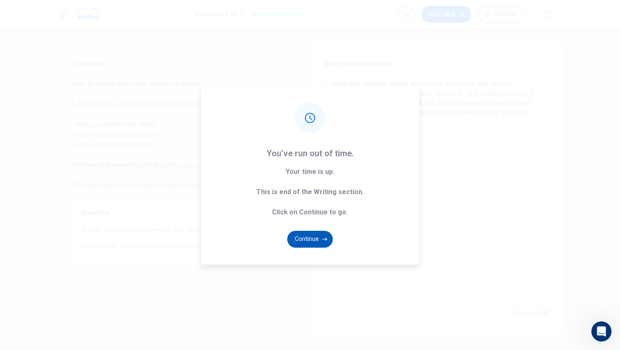
click at [304, 242] on button "Continue" at bounding box center [310, 239] width 46 height 17
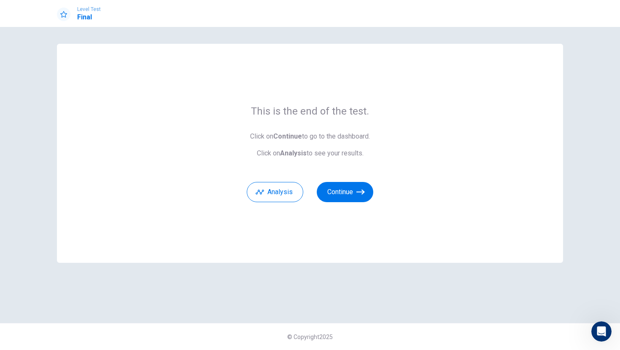
scroll to position [0, 0]
click at [342, 194] on button "Continue" at bounding box center [345, 192] width 57 height 20
